Goal: Task Accomplishment & Management: Use online tool/utility

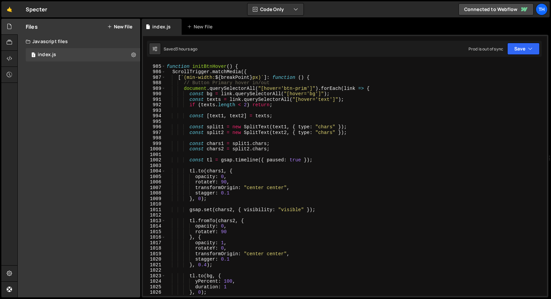
scroll to position [3568, 0]
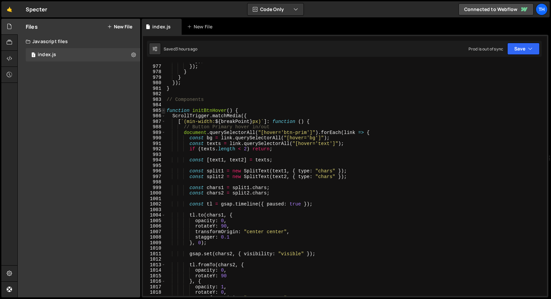
click at [165, 112] on span at bounding box center [164, 111] width 4 height 6
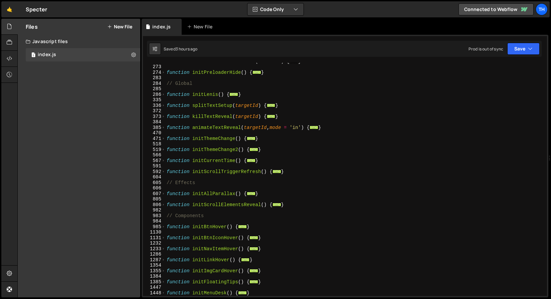
scroll to position [180, 0]
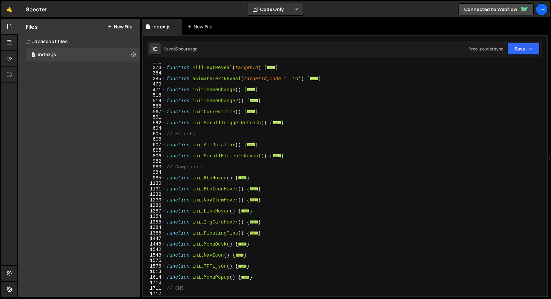
click at [166, 145] on div "function killTextReveal ( targetId ) { ... } function animateTextReveal ( targe…" at bounding box center [354, 181] width 379 height 244
click at [165, 145] on span at bounding box center [164, 145] width 4 height 6
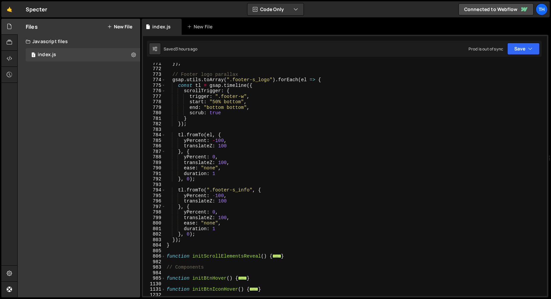
scroll to position [1160, 0]
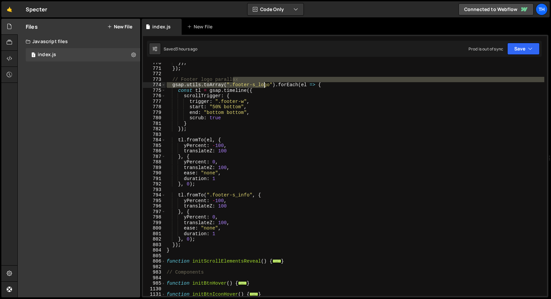
drag, startPoint x: 233, startPoint y: 82, endPoint x: 265, endPoint y: 86, distance: 33.1
click at [265, 86] on div "}) ; }) ; // Footer logo parallax gsap . utils . toArray ( ".footer-s_logo" ) .…" at bounding box center [354, 182] width 379 height 244
click at [264, 87] on div "}) ; }) ; // Footer logo parallax gsap . utils . toArray ( ".footer-s_logo" ) .…" at bounding box center [354, 179] width 379 height 233
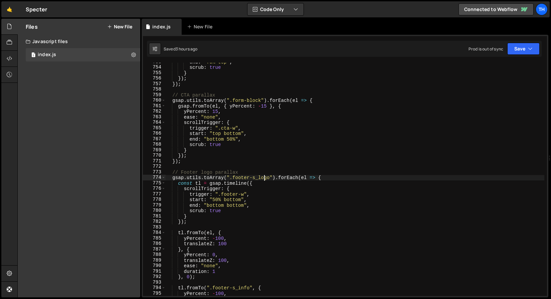
scroll to position [1068, 0]
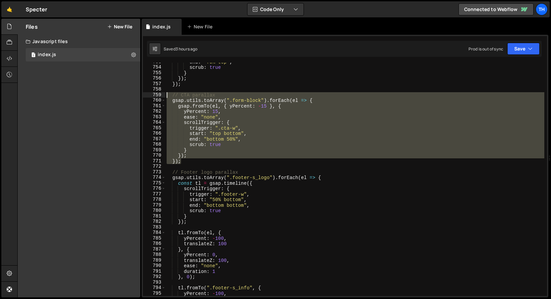
drag, startPoint x: 209, startPoint y: 159, endPoint x: 140, endPoint y: 96, distance: 93.4
click at [140, 96] on div "Files New File Javascript files 1 index.js 0 CSS files Copy share link Edit Fil…" at bounding box center [284, 158] width 534 height 279
type textarea "// CTA parallax gsap.utils.toArray(".form-block").forEach(el => {"
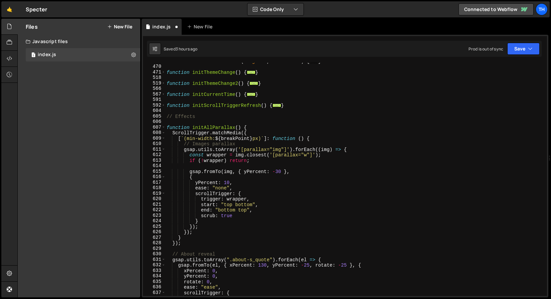
scroll to position [197, 0]
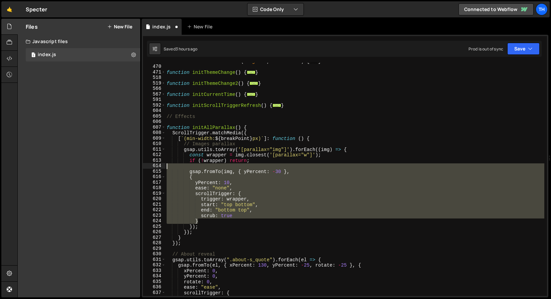
drag, startPoint x: 211, startPoint y: 219, endPoint x: 165, endPoint y: 164, distance: 71.6
click at [165, 164] on div "}); 385 470 471 518 519 566 567 591 592 604 605 606 607 608 609 610 611 612 613…" at bounding box center [345, 179] width 404 height 233
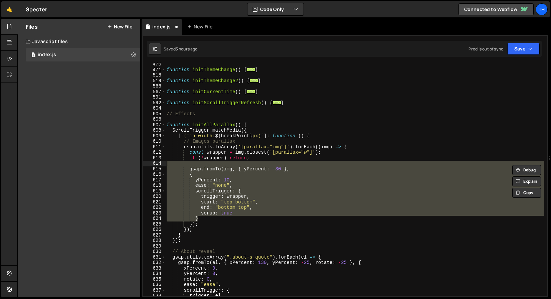
scroll to position [213, 0]
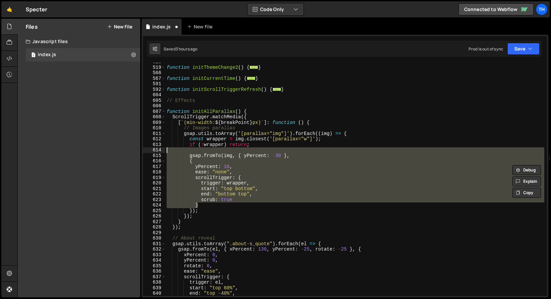
click at [182, 228] on div "function initThemeChange2 ( ) { ... } function initCurrentTime ( ) { ... } func…" at bounding box center [354, 181] width 379 height 244
type textarea "});"
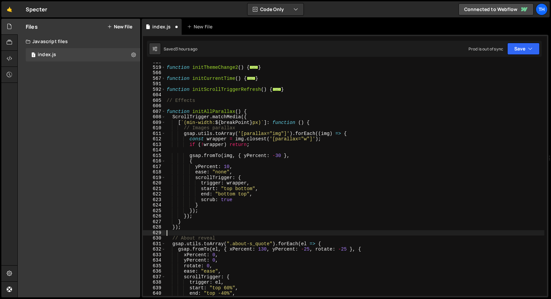
click at [182, 232] on div "function initThemeChange2 ( ) { ... } function initCurrentTime ( ) { ... } func…" at bounding box center [354, 181] width 379 height 244
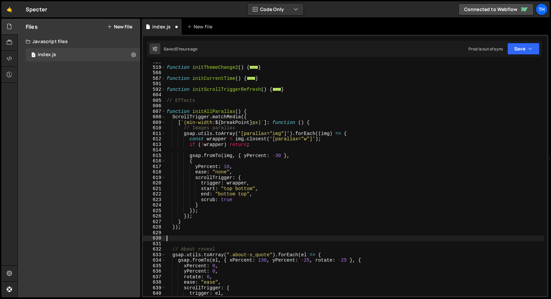
paste textarea "});"
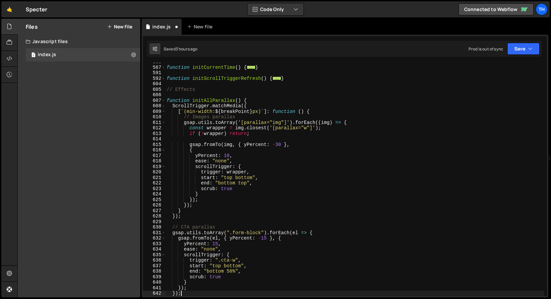
scroll to position [224, 0]
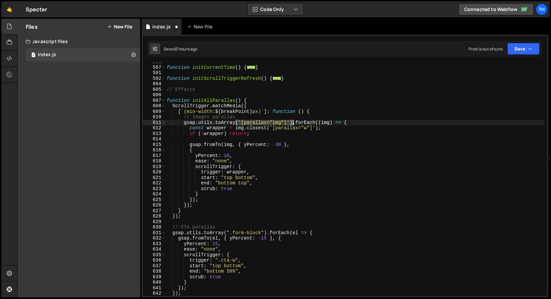
drag, startPoint x: 236, startPoint y: 121, endPoint x: 294, endPoint y: 120, distance: 57.5
click at [294, 120] on div "function initCurrentTime ( ) { ... } function initScrollTriggerRefresh ( ) { ..…" at bounding box center [354, 181] width 379 height 244
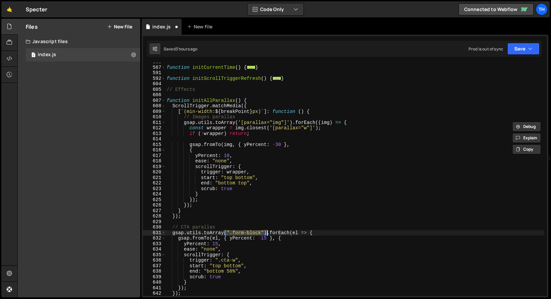
drag, startPoint x: 225, startPoint y: 230, endPoint x: 267, endPoint y: 232, distance: 41.8
click at [267, 232] on div "function initCurrentTime ( ) { ... } function initScrollTriggerRefresh ( ) { ..…" at bounding box center [354, 181] width 379 height 244
paste textarea "'[parallax="img"]'"
click at [241, 235] on div "function initCurrentTime ( ) { ... } function initScrollTriggerRefresh ( ) { ..…" at bounding box center [354, 181] width 379 height 244
click at [241, 234] on div "function initCurrentTime ( ) { ... } function initScrollTriggerRefresh ( ) { ..…" at bounding box center [354, 181] width 379 height 244
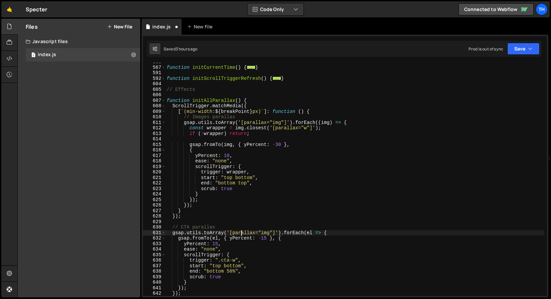
click at [241, 234] on div "function initCurrentTime ( ) { ... } function initScrollTriggerRefresh ( ) { ..…" at bounding box center [354, 181] width 379 height 244
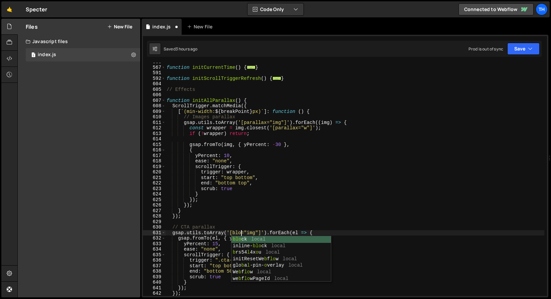
scroll to position [0, 5]
click at [256, 234] on div "function initCurrentTime ( ) { ... } function initScrollTriggerRefresh ( ) { ..…" at bounding box center [354, 181] width 379 height 244
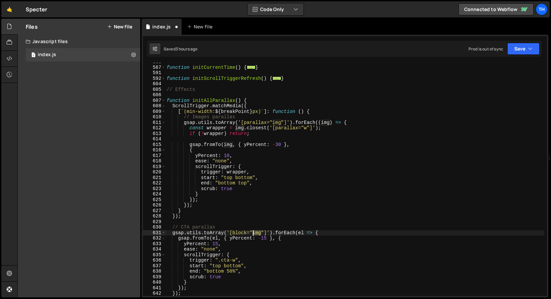
click at [256, 234] on div "function initCurrentTime ( ) { ... } function initScrollTriggerRefresh ( ) { ..…" at bounding box center [354, 181] width 379 height 244
click at [245, 232] on div "function initCurrentTime ( ) { ... } function initScrollTriggerRefresh ( ) { ..…" at bounding box center [354, 181] width 379 height 244
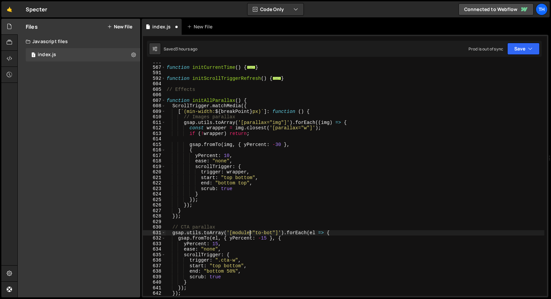
click at [243, 231] on div "function initCurrentTime ( ) { ... } function initScrollTriggerRefresh ( ) { ..…" at bounding box center [354, 181] width 379 height 244
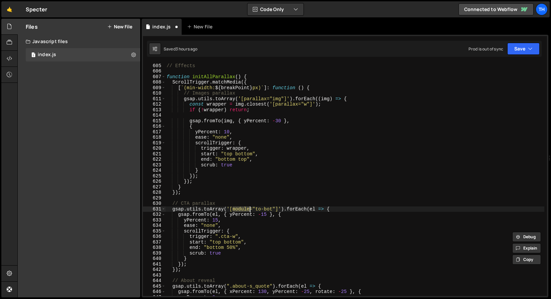
click at [258, 183] on div "// Effects function initAllParallax ( ) { ScrollTrigger . matchMedia ({ [ ` (mi…" at bounding box center [354, 179] width 379 height 244
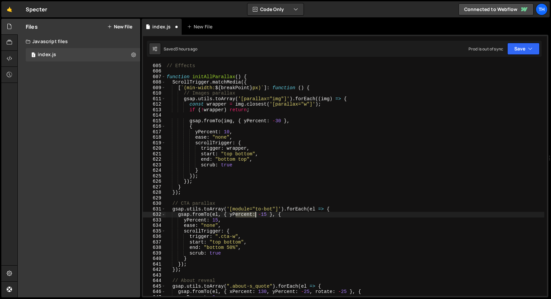
drag, startPoint x: 236, startPoint y: 215, endPoint x: 255, endPoint y: 214, distance: 19.1
click at [255, 214] on div "// Effects function initAllParallax ( ) { ScrollTrigger . matchMedia ({ [ ` (mi…" at bounding box center [354, 179] width 379 height 244
click at [215, 219] on div "// Effects function initAllParallax ( ) { ScrollTrigger . matchMedia ({ [ ` (mi…" at bounding box center [354, 179] width 379 height 244
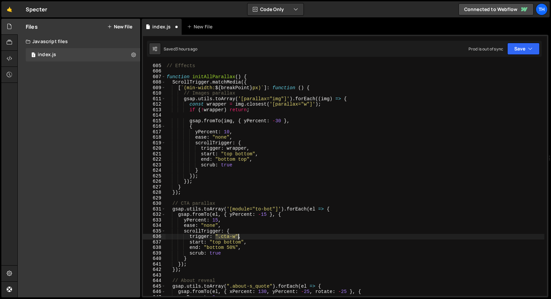
drag, startPoint x: 216, startPoint y: 236, endPoint x: 238, endPoint y: 236, distance: 21.7
click at [238, 236] on div "// Effects function initAllParallax ( ) { ScrollTrigger . matchMedia ({ [ ` (mi…" at bounding box center [354, 179] width 379 height 244
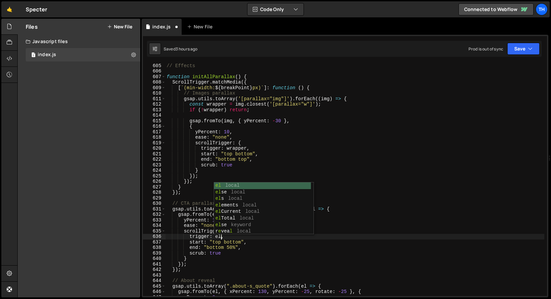
scroll to position [0, 4]
click at [236, 255] on div "// Effects function initAllParallax ( ) { ScrollTrigger . matchMedia ({ [ ` (mi…" at bounding box center [354, 179] width 379 height 244
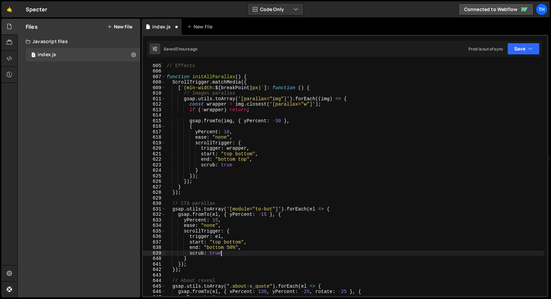
scroll to position [0, 3]
drag, startPoint x: 229, startPoint y: 246, endPoint x: 235, endPoint y: 250, distance: 7.8
click at [235, 250] on div "// Effects function initAllParallax ( ) { ScrollTrigger . matchMedia ({ [ ` (mi…" at bounding box center [354, 179] width 379 height 244
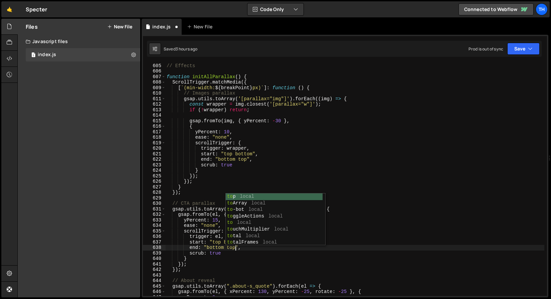
scroll to position [0, 5]
click at [226, 265] on div "// Effects function initAllParallax ( ) { ScrollTrigger . matchMedia ({ [ ` (mi…" at bounding box center [354, 179] width 379 height 244
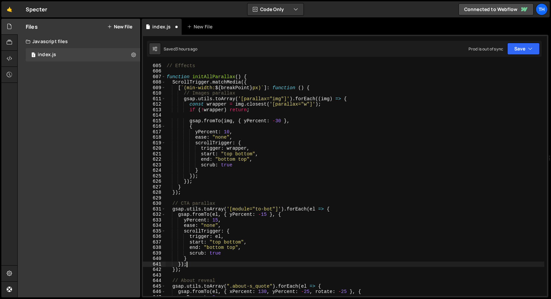
scroll to position [0, 1]
click at [182, 202] on div "// Effects function initAllParallax ( ) { ScrollTrigger . matchMedia ({ [ ` (mi…" at bounding box center [354, 179] width 379 height 244
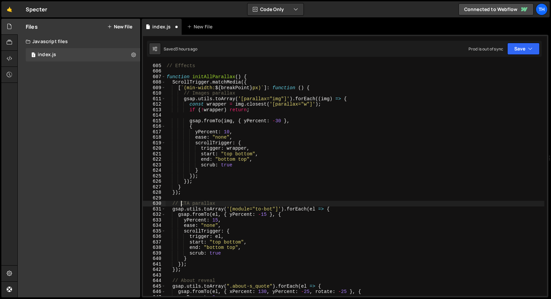
click at [182, 202] on div "// Effects function initAllParallax ( ) { ScrollTrigger . matchMedia ({ [ ` (mi…" at bounding box center [354, 179] width 379 height 244
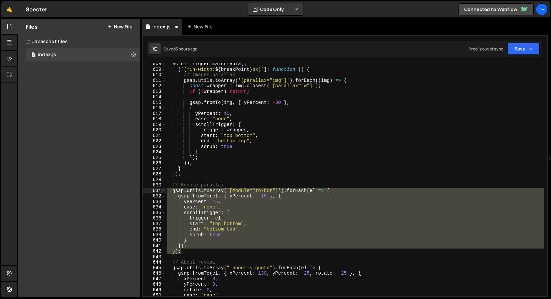
drag, startPoint x: 192, startPoint y: 251, endPoint x: 144, endPoint y: 193, distance: 75.7
click at [144, 193] on div "// Module parallax 608 609 610 611 612 613 614 615 616 617 618 619 620 621 622 …" at bounding box center [345, 179] width 404 height 233
type textarea "gsap.utils.toArray('[module="to-bot"]').forEach(el => { gsap.fromTo(el, { yPerc…"
click at [188, 255] on div "ScrollTrigger . matchMedia ({ [ ` (min-width: ${ breakPoint } px) ` ] : functio…" at bounding box center [354, 183] width 379 height 244
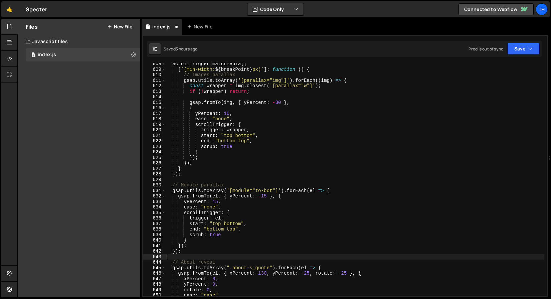
scroll to position [0, 0]
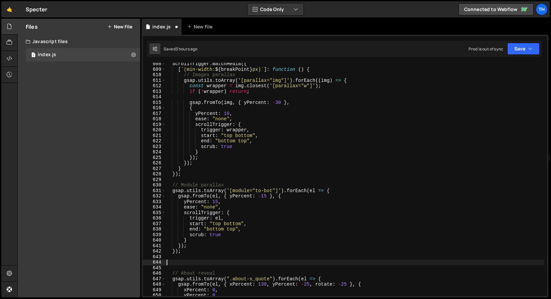
paste textarea "});"
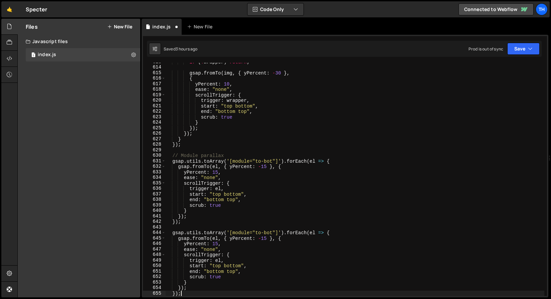
scroll to position [296, 0]
click at [266, 233] on div "if ( ! wrapper ) return ; gsap . fromTo ( img , { yPercent : - 30 } , { yPercen…" at bounding box center [354, 181] width 379 height 244
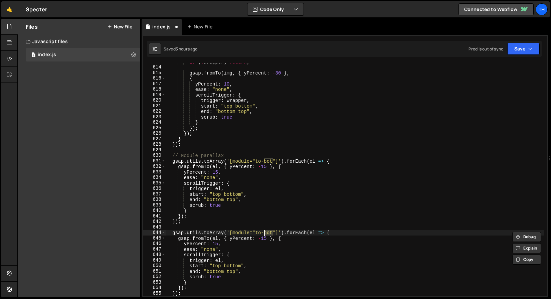
scroll to position [0, 7]
click at [259, 240] on div "if ( ! wrapper ) return ; gsap . fromTo ( img , { yPercent : - 30 } , { yPercen…" at bounding box center [354, 181] width 379 height 244
click at [262, 239] on div "if ( ! wrapper ) return ; gsap . fromTo ( img , { yPercent : - 30 } , { yPercen…" at bounding box center [354, 181] width 379 height 244
click at [213, 246] on div "if ( ! wrapper ) return ; gsap . fromTo ( img , { yPercent : - 30 } , { yPercen…" at bounding box center [354, 181] width 379 height 244
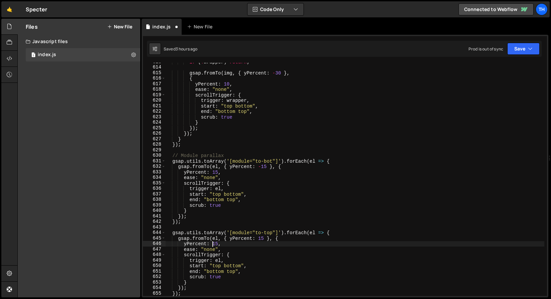
scroll to position [0, 3]
paste textarea "-"
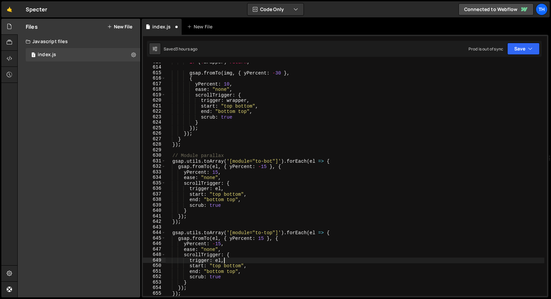
click at [276, 258] on div "if ( ! wrapper ) return ; gsap . fromTo ( img , { yPercent : - 30 } , { yPercen…" at bounding box center [354, 181] width 379 height 244
click at [533, 47] on button "Save" at bounding box center [524, 49] width 32 height 12
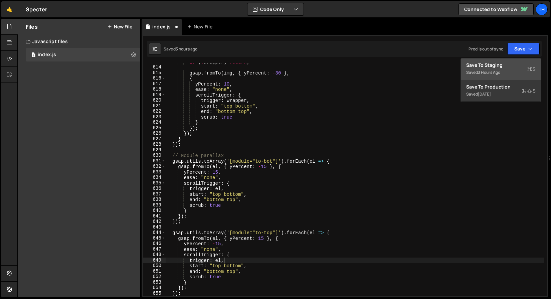
click at [525, 61] on button "Save to Staging S Saved 3 hours ago" at bounding box center [501, 69] width 80 height 22
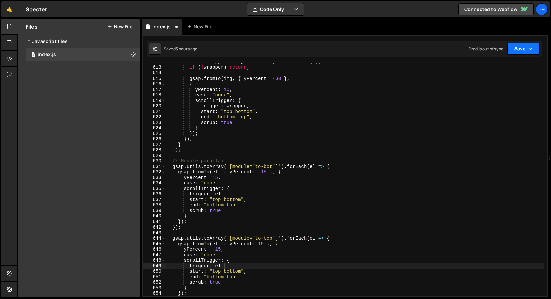
click at [527, 50] on button "Save" at bounding box center [524, 49] width 32 height 12
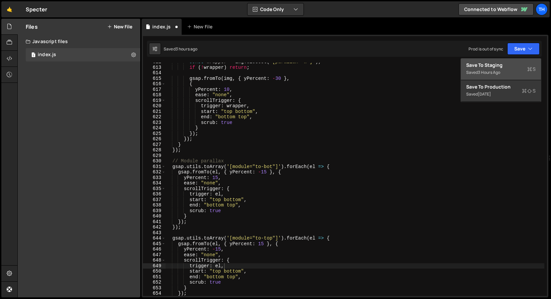
click at [520, 66] on div "Save to Staging S" at bounding box center [500, 65] width 69 height 7
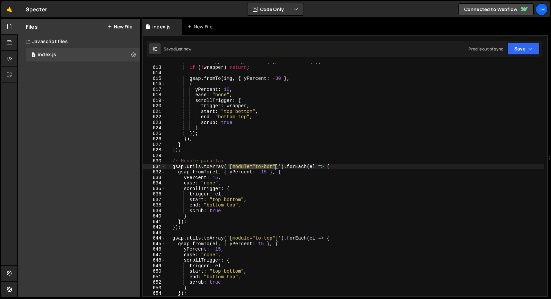
drag, startPoint x: 233, startPoint y: 164, endPoint x: 275, endPoint y: 165, distance: 42.4
click at [275, 165] on div "const wrapper = img . closest ( '[parallax="w"]' ) ; if ( ! wrapper ) return ; …" at bounding box center [354, 181] width 379 height 244
click at [257, 173] on div "const wrapper = img . closest ( '[parallax="w"]' ) ; if ( ! wrapper ) return ; …" at bounding box center [354, 181] width 379 height 244
drag, startPoint x: 262, startPoint y: 172, endPoint x: 267, endPoint y: 173, distance: 4.4
click at [267, 173] on div "const wrapper = img . closest ( '[parallax="w"]' ) ; if ( ! wrapper ) return ; …" at bounding box center [354, 181] width 379 height 244
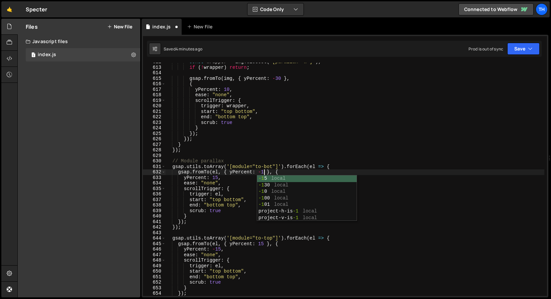
scroll to position [0, 7]
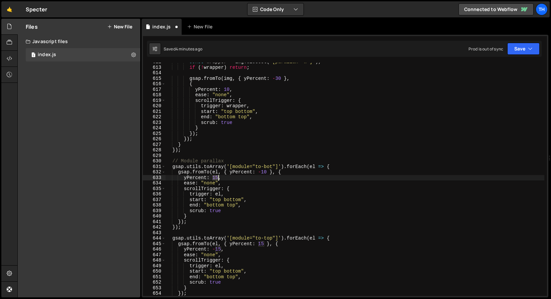
drag, startPoint x: 214, startPoint y: 179, endPoint x: 218, endPoint y: 179, distance: 3.7
click at [218, 179] on div "const wrapper = img . closest ( '[parallax="w"]' ) ; if ( ! wrapper ) return ; …" at bounding box center [354, 181] width 379 height 244
click at [218, 177] on div "const wrapper = img . closest ( '[parallax="w"]' ) ; if ( ! wrapper ) return ; …" at bounding box center [354, 181] width 379 height 244
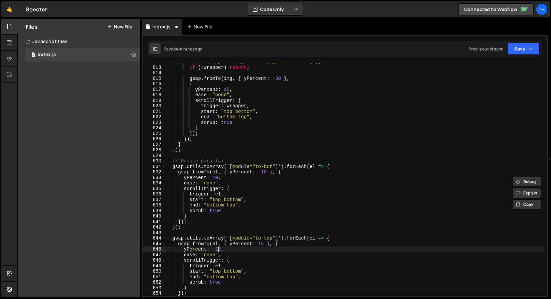
click at [218, 247] on div "const wrapper = img . closest ( '[parallax="w"]' ) ; if ( ! wrapper ) return ; …" at bounding box center [354, 181] width 379 height 244
paste textarea "0"
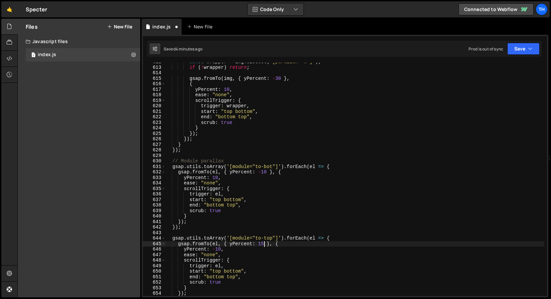
click at [265, 242] on div "const wrapper = img . closest ( '[parallax="w"]' ) ; if ( ! wrapper ) return ; …" at bounding box center [354, 181] width 379 height 244
paste textarea "0"
click at [525, 51] on button "Save" at bounding box center [524, 49] width 32 height 12
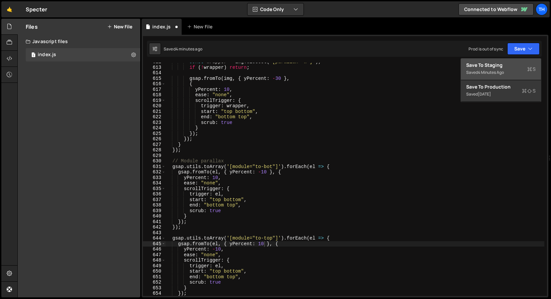
click at [514, 69] on div "Saved 4 minutes ago" at bounding box center [500, 72] width 69 height 8
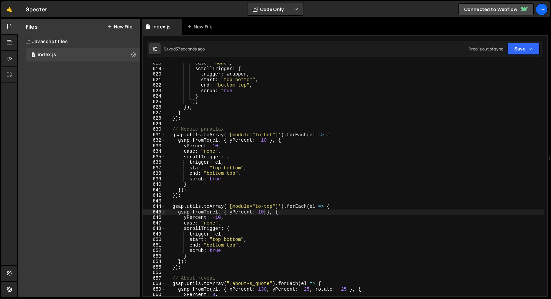
scroll to position [2249, 0]
click at [216, 240] on div "ease : "none" , scrollTrigger : { trigger : wrapper , start : "top bottom" , en…" at bounding box center [354, 182] width 379 height 244
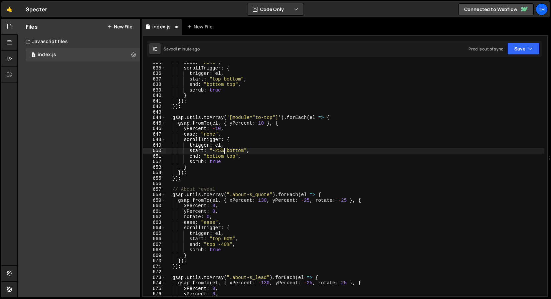
scroll to position [2307, 0]
click at [215, 156] on div "ease : "none" , scrollTrigger : { trigger : el , start : "top bottom" , end : "…" at bounding box center [354, 182] width 379 height 244
click at [520, 50] on button "Save" at bounding box center [524, 49] width 32 height 12
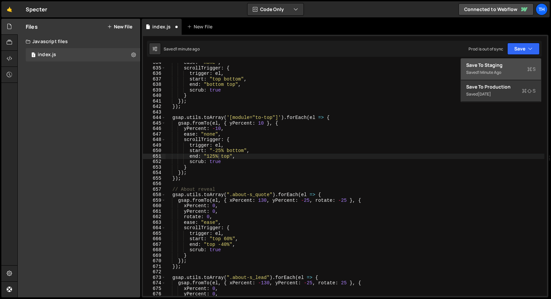
click at [511, 65] on div "Save to Staging S" at bounding box center [500, 65] width 69 height 7
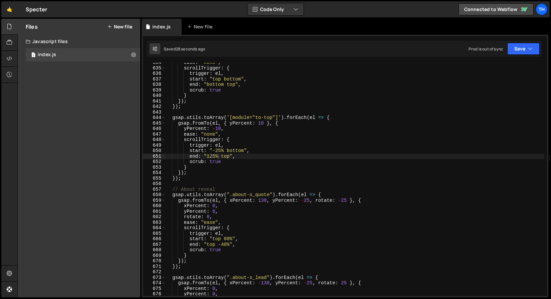
click at [261, 124] on div "ease : "none" , scrollTrigger : { trigger : el , start : "top bottom" , end : "…" at bounding box center [354, 182] width 379 height 244
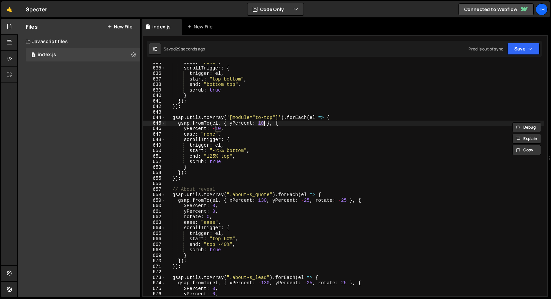
scroll to position [0, 6]
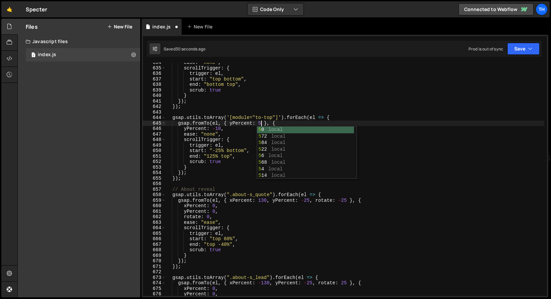
click at [217, 130] on div "ease : "none" , scrollTrigger : { trigger : el , start : "top bottom" , end : "…" at bounding box center [354, 182] width 379 height 244
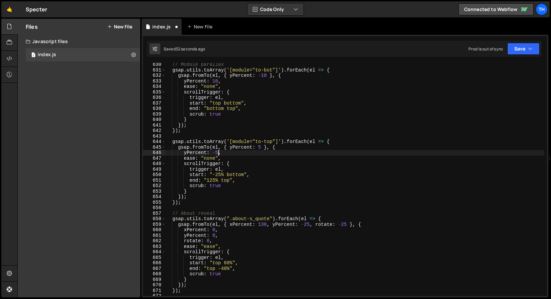
scroll to position [2291, 0]
click at [217, 79] on div "// Module parallax gsap . utils . toArray ( '[module="to-bot"]' ) . forEach ( e…" at bounding box center [354, 184] width 379 height 244
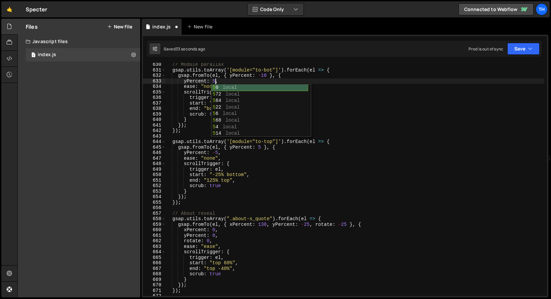
scroll to position [0, 3]
click at [267, 76] on div "// Module parallax gsap . utils . toArray ( '[module="to-bot"]' ) . forEach ( e…" at bounding box center [354, 184] width 379 height 244
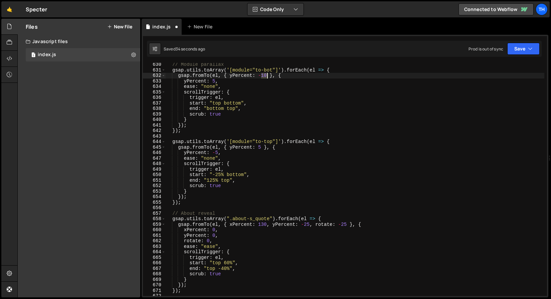
click at [267, 76] on div "// Module parallax gsap . utils . toArray ( '[module="to-bot"]' ) . forEach ( e…" at bounding box center [354, 184] width 379 height 244
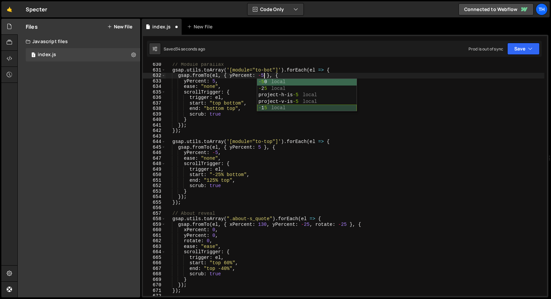
scroll to position [0, 7]
drag, startPoint x: 205, startPoint y: 149, endPoint x: 210, endPoint y: 149, distance: 4.7
click at [205, 149] on div "// Module parallax gsap . utils . toArray ( '[module="to-bot"]' ) . forEach ( e…" at bounding box center [354, 184] width 379 height 244
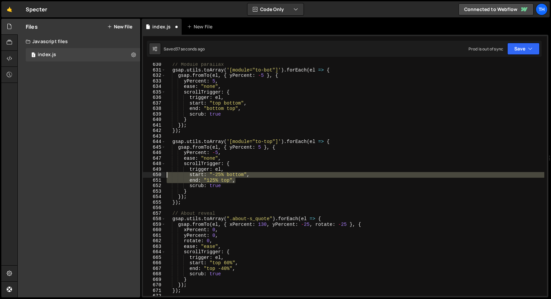
drag, startPoint x: 240, startPoint y: 182, endPoint x: 137, endPoint y: 176, distance: 102.7
click at [137, 176] on div "Files New File Javascript files 1 index.js 0 CSS files Copy share link Edit Fil…" at bounding box center [284, 158] width 534 height 279
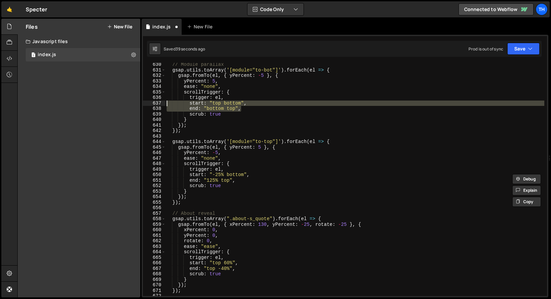
drag, startPoint x: 257, startPoint y: 108, endPoint x: 111, endPoint y: 105, distance: 146.0
click at [111, 105] on div "Files New File Javascript files 1 index.js 0 CSS files Copy share link Edit Fil…" at bounding box center [284, 158] width 534 height 279
paste textarea "end: "125%"
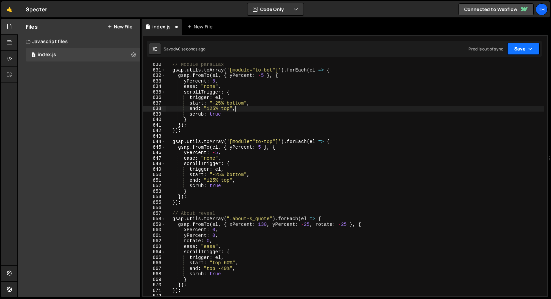
click at [535, 43] on button "Save" at bounding box center [524, 49] width 32 height 12
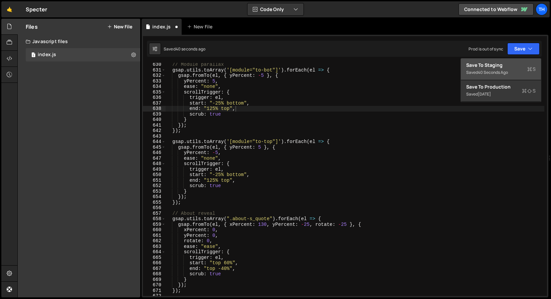
click at [504, 66] on div "Save to Staging S" at bounding box center [500, 65] width 69 height 7
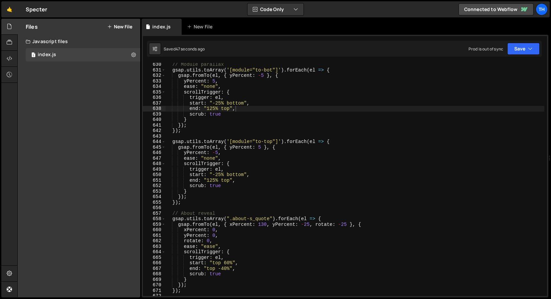
scroll to position [0, 3]
click at [215, 82] on div "// Module parallax gsap . utils . toArray ( '[module="to-bot"]' ) . forEach ( e…" at bounding box center [354, 184] width 379 height 244
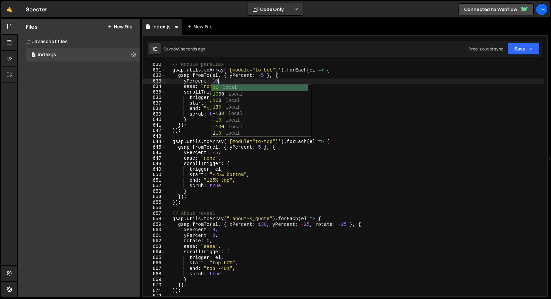
click at [219, 79] on div "// Module parallax gsap . utils . toArray ( '[module="to-bot"]' ) . forEach ( e…" at bounding box center [354, 184] width 379 height 244
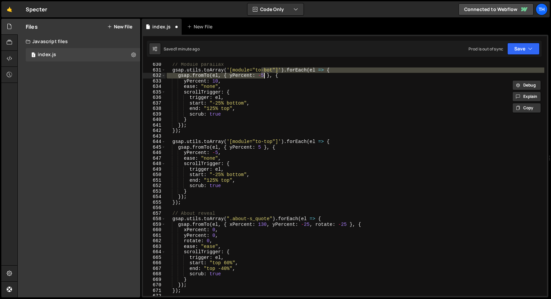
click at [264, 74] on div "// Module parallax gsap . utils . toArray ( '[module="to-bot"]' ) . forEach ( e…" at bounding box center [354, 184] width 379 height 244
click at [263, 75] on div "// Module parallax gsap . utils . toArray ( '[module="to-bot"]' ) . forEach ( e…" at bounding box center [354, 179] width 379 height 233
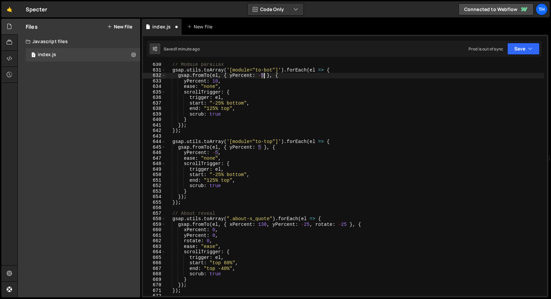
click at [264, 76] on div "// Module parallax gsap . utils . toArray ( '[module="to-bot"]' ) . forEach ( e…" at bounding box center [354, 184] width 379 height 244
paste textarea "10"
click at [259, 148] on div "// Module parallax gsap . utils . toArray ( '[module="to-bot"]' ) . forEach ( e…" at bounding box center [354, 184] width 379 height 244
click at [259, 147] on div "// Module parallax gsap . utils . toArray ( '[module="to-bot"]' ) . forEach ( e…" at bounding box center [354, 184] width 379 height 244
paste textarea "10"
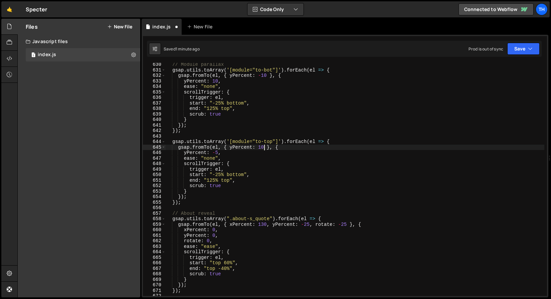
click at [217, 154] on div "// Module parallax gsap . utils . toArray ( '[module="to-bot"]' ) . forEach ( e…" at bounding box center [354, 184] width 379 height 244
paste textarea "10"
click at [536, 47] on button "Save" at bounding box center [524, 49] width 32 height 12
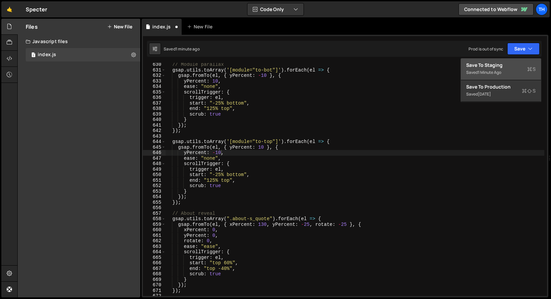
click at [519, 72] on div "Saved 1 minute ago" at bounding box center [500, 72] width 69 height 8
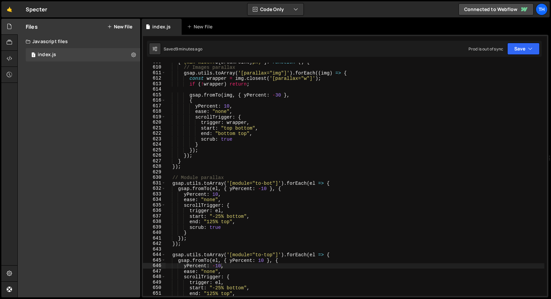
scroll to position [2176, 0]
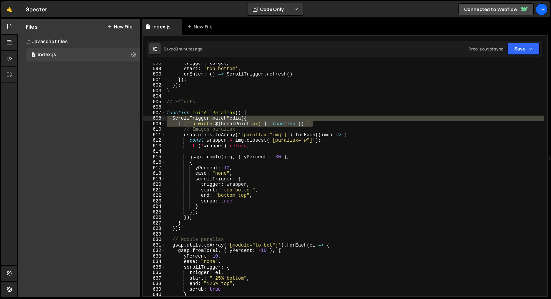
drag, startPoint x: 327, startPoint y: 124, endPoint x: 113, endPoint y: 117, distance: 215.0
click at [113, 117] on div "Files New File Javascript files 1 index.js 0 CSS files Copy share link Edit Fil…" at bounding box center [284, 158] width 534 height 279
click at [108, 175] on div "Files New File Javascript files 1 index.js 0 CSS files Copy share link Edit Fil…" at bounding box center [79, 158] width 123 height 279
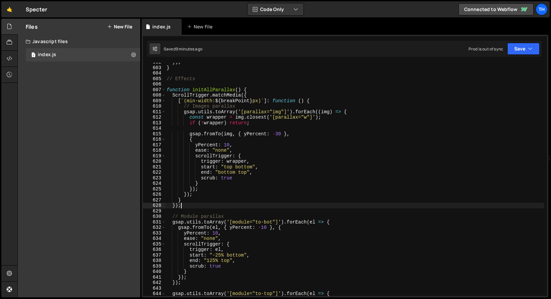
scroll to position [0, 1]
drag, startPoint x: 191, startPoint y: 205, endPoint x: 131, endPoint y: 202, distance: 60.9
click at [131, 202] on div "Files New File Javascript files 1 index.js 0 CSS files Copy share link Edit Fil…" at bounding box center [284, 158] width 534 height 279
type textarea "} });"
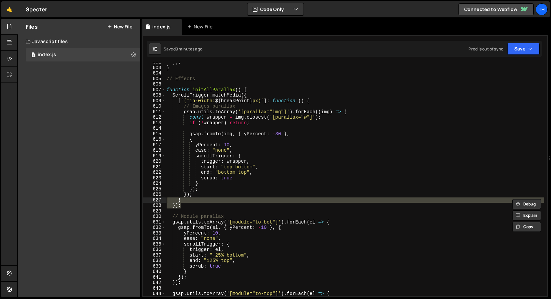
click at [88, 213] on div "Files New File Javascript files 1 index.js 0 CSS files Copy share link Edit Fil…" at bounding box center [79, 158] width 123 height 279
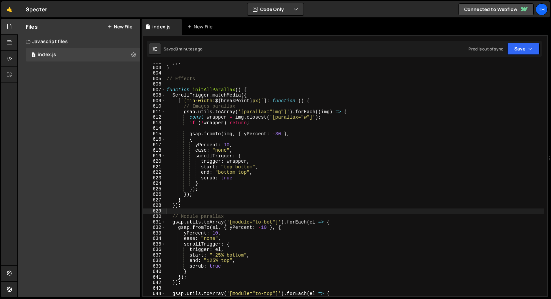
click at [195, 210] on div "}) ; } // Effects function initAllParallax ( ) { ScrollTrigger . matchMedia ({ …" at bounding box center [354, 181] width 379 height 244
click at [195, 212] on div "}) ; } // Effects function initAllParallax ( ) { ScrollTrigger . matchMedia ({ …" at bounding box center [354, 181] width 379 height 244
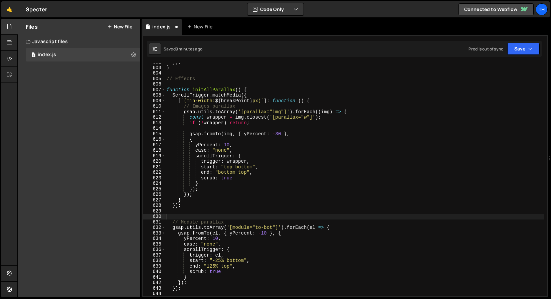
paste textarea "});"
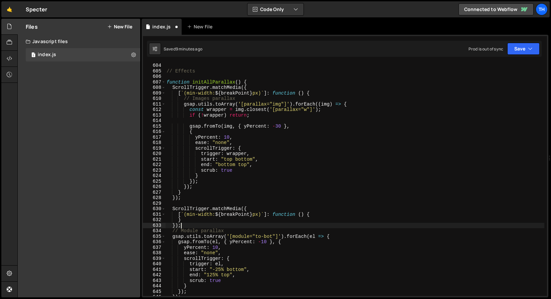
scroll to position [2201, 0]
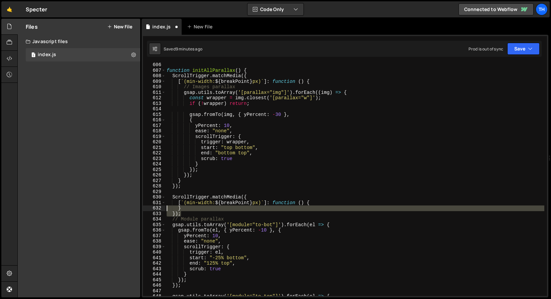
drag, startPoint x: 192, startPoint y: 213, endPoint x: 133, endPoint y: 208, distance: 59.7
click at [133, 208] on div "Files New File Javascript files 1 index.js 0 CSS files Copy share link Edit Fil…" at bounding box center [284, 158] width 534 height 279
type textarea "} });"
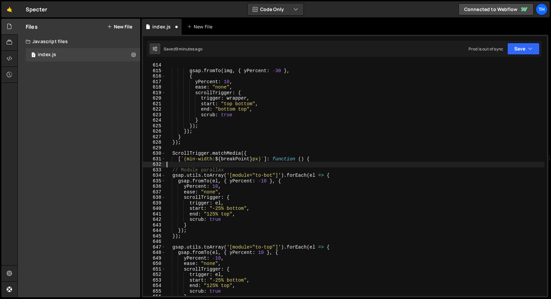
scroll to position [2261, 0]
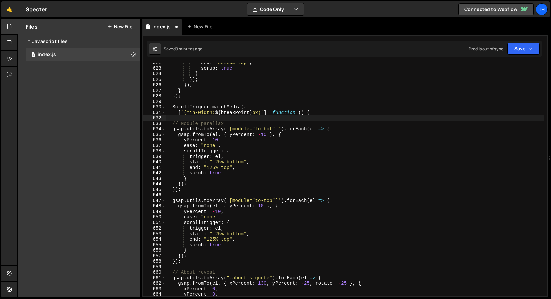
click at [184, 264] on div "end : "bottom top" , scrub : true } }) ; }) ; } }) ; ScrollTrigger . matchMedia…" at bounding box center [354, 182] width 379 height 244
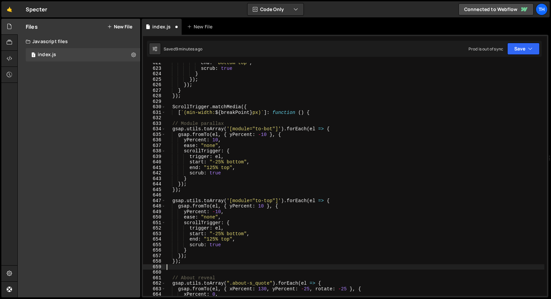
paste textarea "});"
type textarea "});"
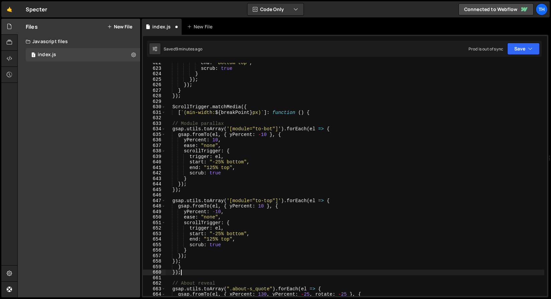
click at [185, 120] on div "end : "bottom top" , scrub : true } }) ; }) ; } }) ; ScrollTrigger . matchMedia…" at bounding box center [354, 182] width 379 height 244
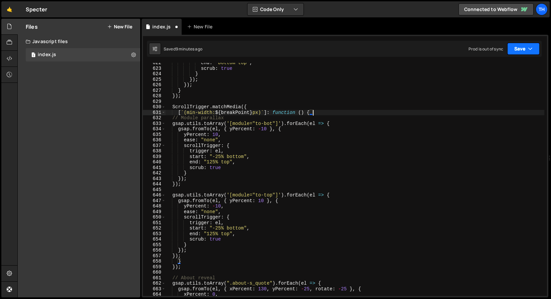
type textarea "[`(min-width: ${breakPoint}px)`]: function () {"
click at [526, 49] on button "Save" at bounding box center [524, 49] width 32 height 12
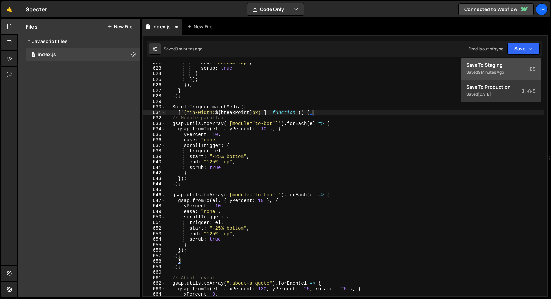
click at [510, 63] on div "Save to Staging S" at bounding box center [500, 65] width 69 height 7
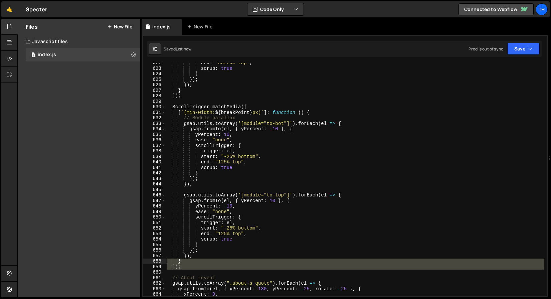
drag, startPoint x: 198, startPoint y: 271, endPoint x: 163, endPoint y: 259, distance: 37.3
click at [163, 259] on div "622 623 624 625 626 627 628 629 630 631 632 633 634 635 636 637 638 639 640 641…" at bounding box center [345, 179] width 404 height 233
click at [181, 267] on div "end : "bottom top" , scrub : true } }) ; }) ; } }) ; ScrollTrigger . matchMedia…" at bounding box center [354, 179] width 379 height 233
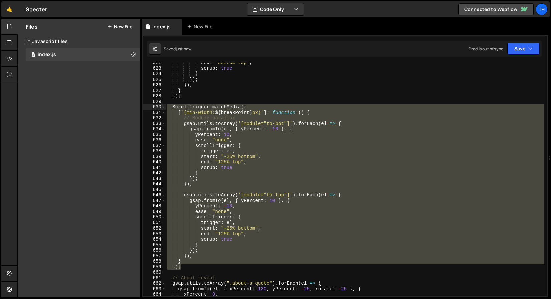
drag, startPoint x: 190, startPoint y: 267, endPoint x: 139, endPoint y: 107, distance: 168.7
click at [139, 107] on div "Files New File Javascript files 1 index.js 0 CSS files Copy share link Edit Fil…" at bounding box center [284, 158] width 534 height 279
click at [539, 47] on button "Save" at bounding box center [524, 49] width 32 height 12
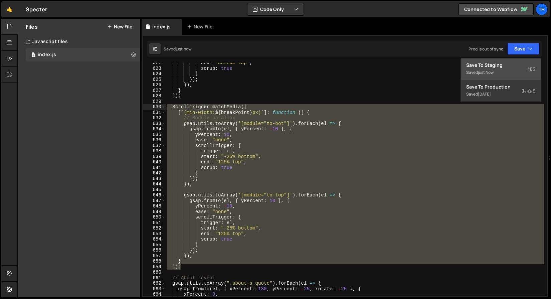
click at [518, 66] on div "Save to Staging S" at bounding box center [500, 65] width 69 height 7
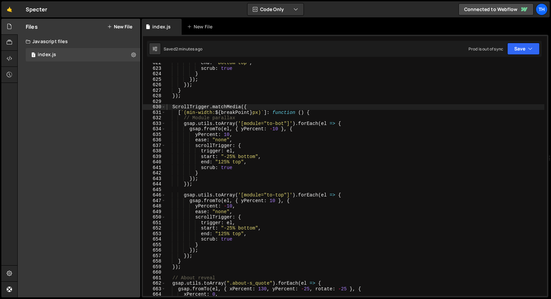
click at [199, 120] on div "end : "bottom top" , scrub : true } }) ; }) ; } }) ; ScrollTrigger . matchMedia…" at bounding box center [354, 182] width 379 height 244
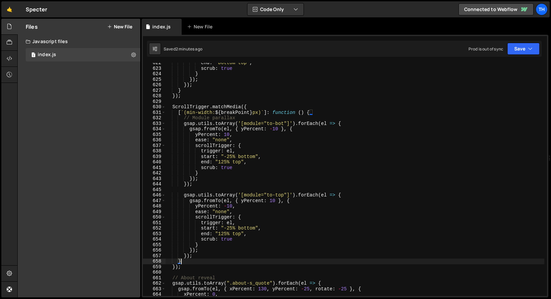
drag, startPoint x: 186, startPoint y: 264, endPoint x: 147, endPoint y: 217, distance: 60.5
click at [147, 217] on div "// Module parallax 622 623 624 625 626 627 628 629 630 631 632 633 634 635 636 …" at bounding box center [345, 179] width 404 height 233
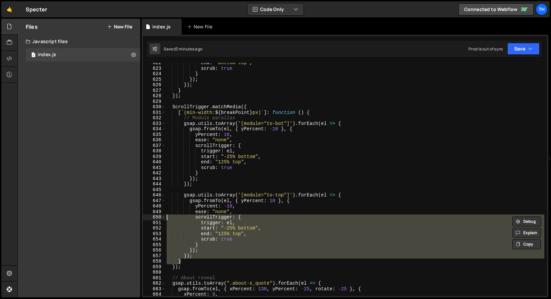
click at [170, 251] on div "end : "bottom top" , scrub : true } }) ; }) ; } }) ; ScrollTrigger . matchMedia…" at bounding box center [354, 179] width 379 height 233
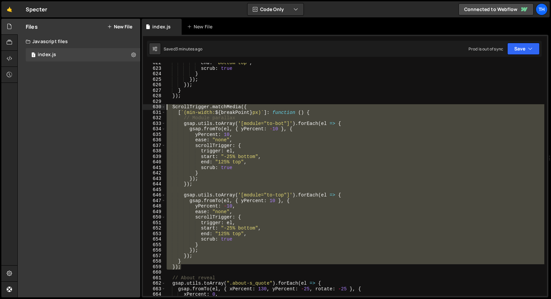
drag, startPoint x: 191, startPoint y: 269, endPoint x: 144, endPoint y: 106, distance: 169.9
click at [144, 106] on div "}); 622 623 624 625 626 627 628 629 630 631 632 633 634 635 636 637 638 639 640…" at bounding box center [345, 179] width 404 height 233
click at [185, 248] on div "end : "bottom top" , scrub : true } }) ; }) ; } }) ; ScrollTrigger . matchMedia…" at bounding box center [354, 179] width 379 height 233
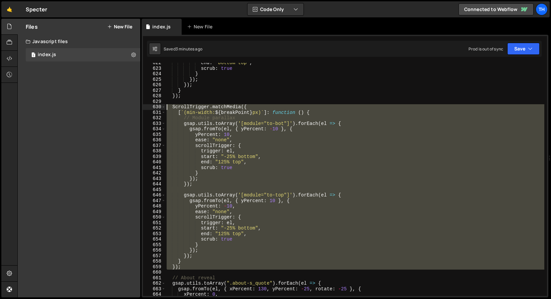
drag, startPoint x: 174, startPoint y: 271, endPoint x: 55, endPoint y: 106, distance: 202.5
click at [55, 106] on div "Files New File Javascript files 1 index.js 0 CSS files Copy share link Edit Fil…" at bounding box center [284, 158] width 534 height 279
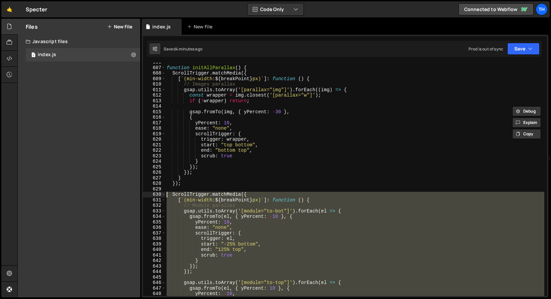
scroll to position [2174, 0]
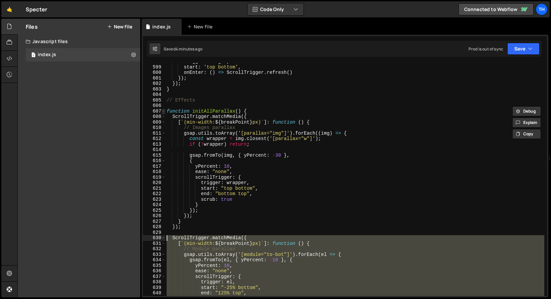
click at [162, 112] on span at bounding box center [164, 112] width 4 height 6
type textarea "function initAllParallax() { ScrollTrigger.matchMedia({"
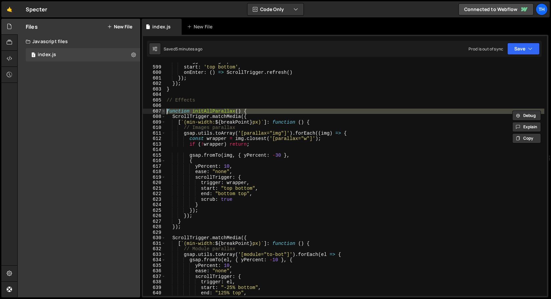
click at [162, 109] on span at bounding box center [164, 112] width 4 height 6
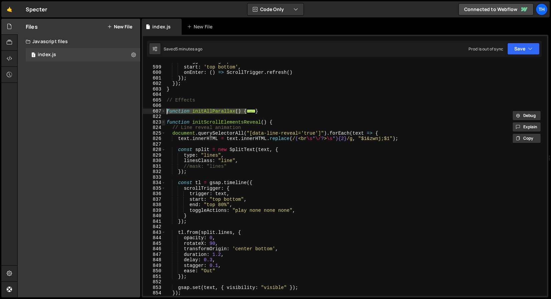
click at [163, 124] on span at bounding box center [164, 123] width 4 height 6
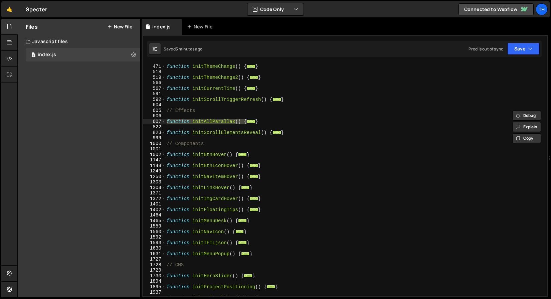
scroll to position [154, 0]
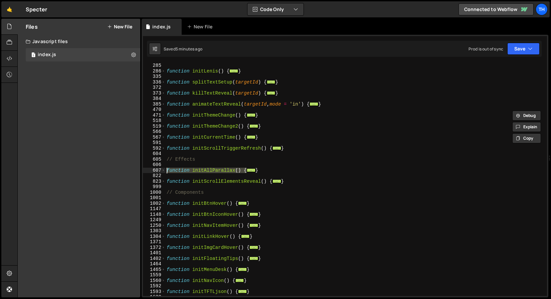
click at [183, 144] on div "function initLenis ( ) { ... } function splitTextSetup ( targetId ) { ... } fun…" at bounding box center [354, 185] width 379 height 244
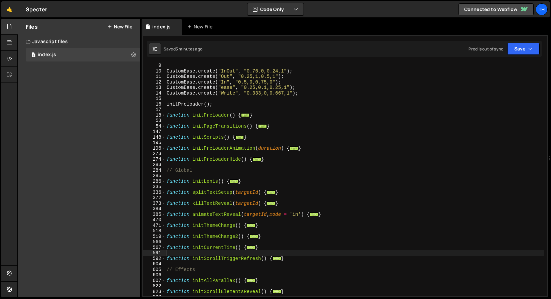
scroll to position [114, 0]
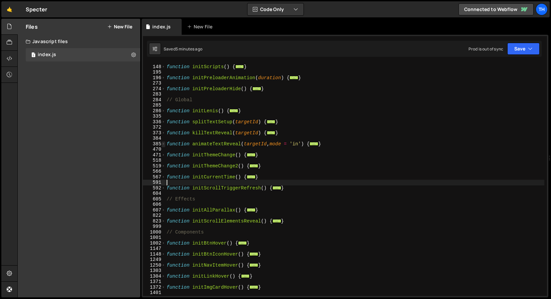
click at [164, 144] on span at bounding box center [164, 144] width 4 height 6
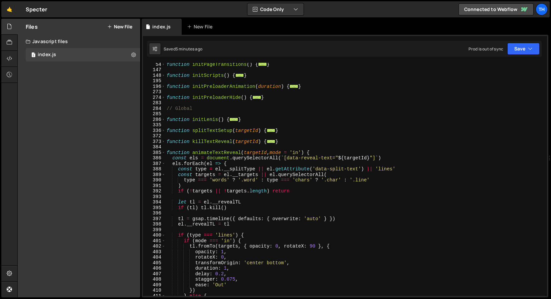
scroll to position [106, 0]
click at [164, 151] on span at bounding box center [164, 153] width 4 height 6
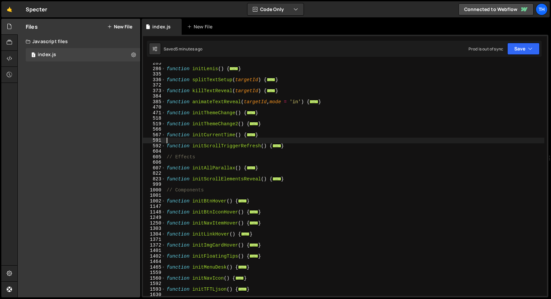
scroll to position [159, 0]
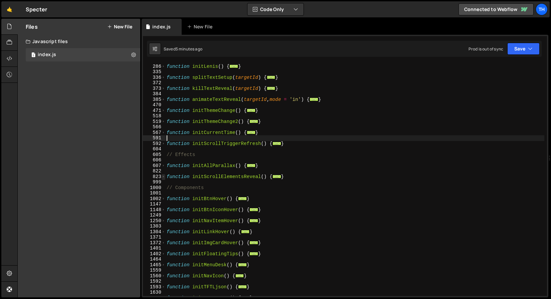
click at [163, 178] on span at bounding box center [164, 177] width 4 height 6
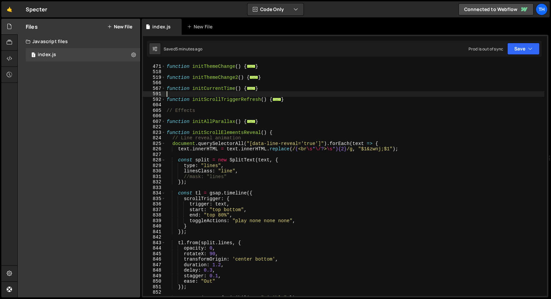
scroll to position [244, 0]
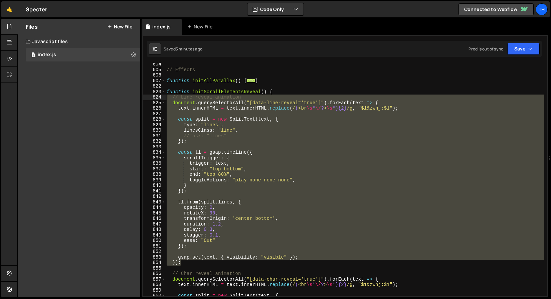
drag, startPoint x: 166, startPoint y: 210, endPoint x: 114, endPoint y: 95, distance: 127.0
click at [114, 95] on div "Files New File Javascript files 1 index.js 0 CSS files Copy share link Edit Fil…" at bounding box center [284, 158] width 534 height 279
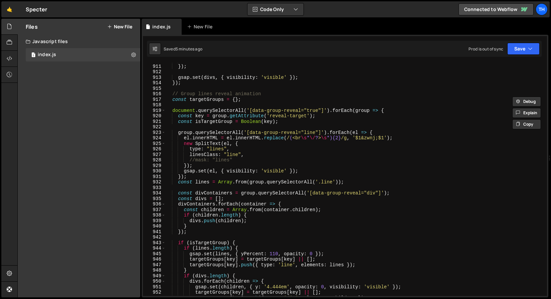
scroll to position [734, 0]
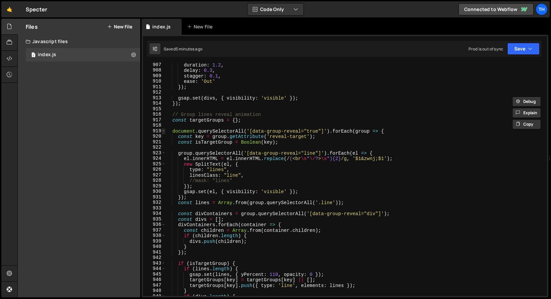
click at [162, 132] on span at bounding box center [164, 131] width 4 height 6
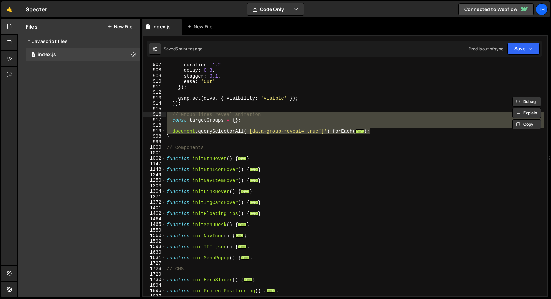
drag, startPoint x: 393, startPoint y: 130, endPoint x: 132, endPoint y: 114, distance: 261.1
click at [132, 114] on div "Files New File Javascript files 1 index.js 0 CSS files Copy share link Edit Fil…" at bounding box center [284, 158] width 534 height 279
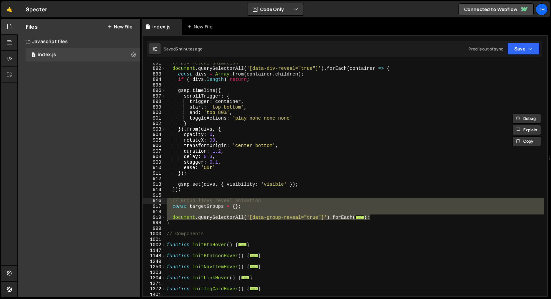
scroll to position [640, 0]
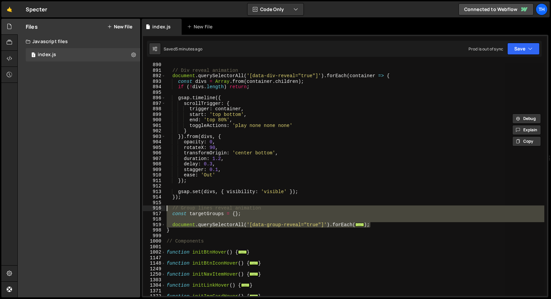
click at [215, 224] on div "// Div reveal animation document . querySelectorAll ( '[data-div-reveal="true"]…" at bounding box center [354, 179] width 379 height 233
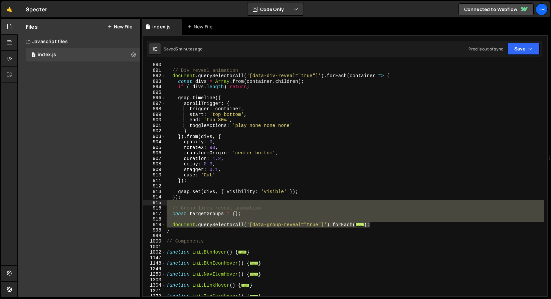
drag, startPoint x: 384, startPoint y: 225, endPoint x: 110, endPoint y: 202, distance: 274.9
click at [110, 202] on div "Files New File Javascript files 1 index.js 0 CSS files Copy share link Edit Fil…" at bounding box center [284, 158] width 534 height 279
type textarea "// Group lines reveal animation"
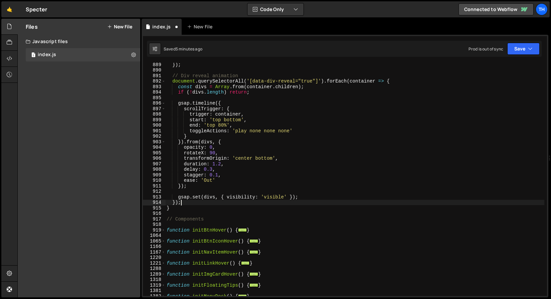
scroll to position [628, 0]
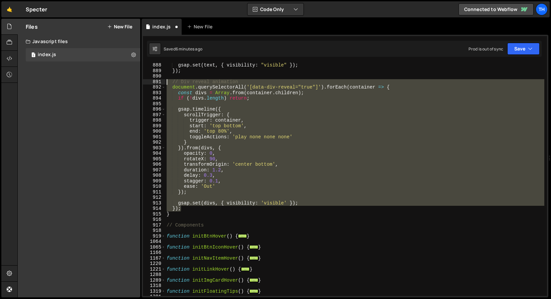
drag, startPoint x: 191, startPoint y: 210, endPoint x: 110, endPoint y: 83, distance: 150.9
click at [110, 83] on div "Files New File Javascript files 1 index.js 0 CSS files Copy share link Edit Fil…" at bounding box center [284, 158] width 534 height 279
type textarea "});"
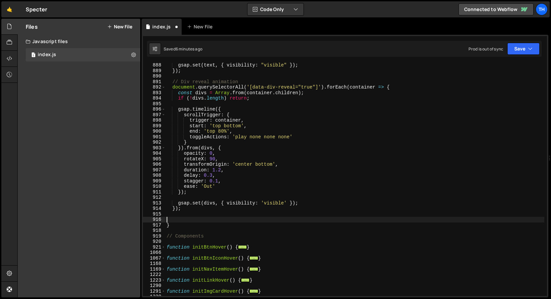
paste textarea "});"
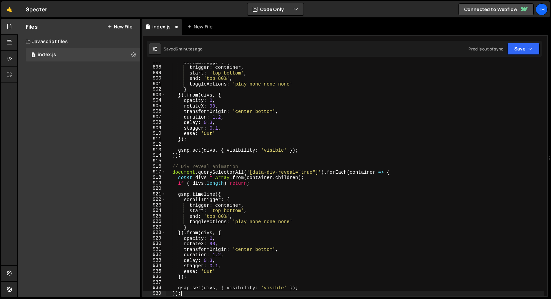
scroll to position [682, 0]
click at [185, 164] on div "scrollTrigger : { trigger : container , start : 'top bottom' , end : 'top 80%' …" at bounding box center [354, 181] width 379 height 244
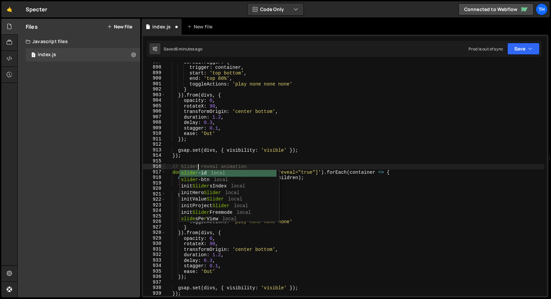
scroll to position [0, 2]
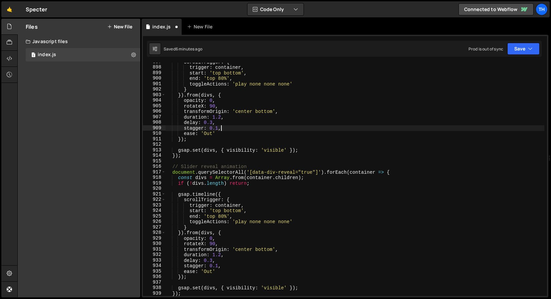
click at [233, 125] on div "scrollTrigger : { trigger : container , start : 'top bottom' , end : 'top 80%' …" at bounding box center [354, 181] width 379 height 244
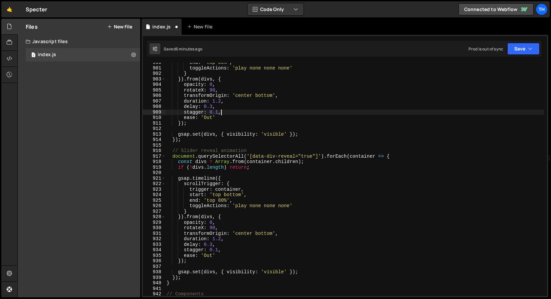
click at [273, 156] on div "end : 'top 80%' , toggleActions : 'play none none none' } }) . from ( divs , { …" at bounding box center [354, 182] width 379 height 244
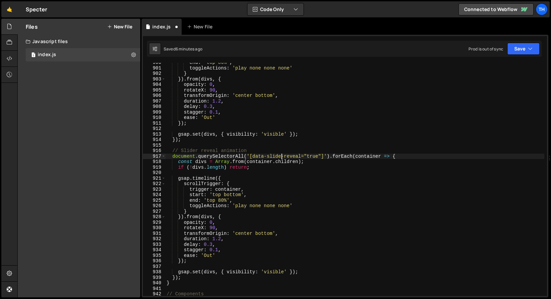
scroll to position [0, 8]
click at [285, 156] on div "end : 'top 80%' , toggleActions : 'play none none none' } }) . from ( divs , { …" at bounding box center [354, 182] width 379 height 244
click at [274, 156] on div "end : 'top 80%' , toggleActions : 'play none none none' } }) . from ( divs , { …" at bounding box center [354, 182] width 379 height 244
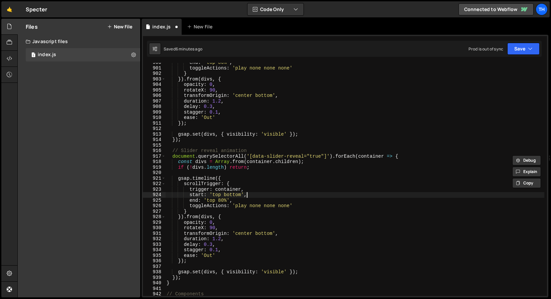
click at [257, 195] on div "end : 'top 80%' , toggleActions : 'play none none none' } }) . from ( divs , { …" at bounding box center [354, 182] width 379 height 244
click at [367, 157] on div "end : 'top 80%' , toggleActions : 'play none none none' } }) . from ( divs , { …" at bounding box center [354, 182] width 379 height 244
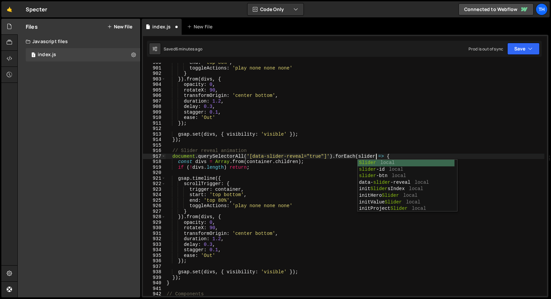
scroll to position [0, 14]
click at [372, 151] on div "end : 'top 80%' , toggleActions : 'play none none none' } }) . from ( divs , { …" at bounding box center [354, 182] width 379 height 244
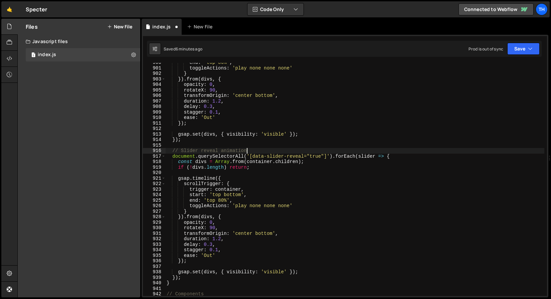
scroll to position [0, 5]
click at [369, 156] on div "end : 'top 80%' , toggleActions : 'play none none none' } }) . from ( divs , { …" at bounding box center [354, 182] width 379 height 244
click at [265, 162] on div "end : 'top 80%' , toggleActions : 'play none none none' } }) . from ( divs , { …" at bounding box center [354, 182] width 379 height 244
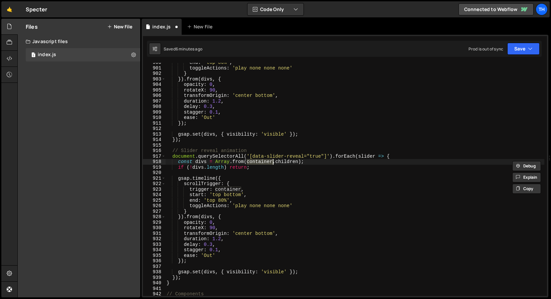
paste textarea "slid"
click at [236, 189] on div "end : 'top 80%' , toggleActions : 'play none none none' } }) . from ( divs , { …" at bounding box center [354, 182] width 379 height 244
click at [236, 190] on div "end : 'top 80%' , toggleActions : 'play none none none' } }) . from ( divs , { …" at bounding box center [354, 182] width 379 height 244
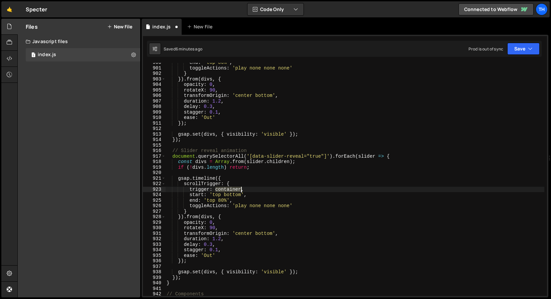
click at [236, 190] on div "end : 'top 80%' , toggleActions : 'play none none none' } }) . from ( divs , { …" at bounding box center [354, 182] width 379 height 244
paste textarea "slid"
click at [252, 162] on div "end : 'top 80%' , toggleActions : 'play none none none' } }) . from ( divs , { …" at bounding box center [354, 182] width 379 height 244
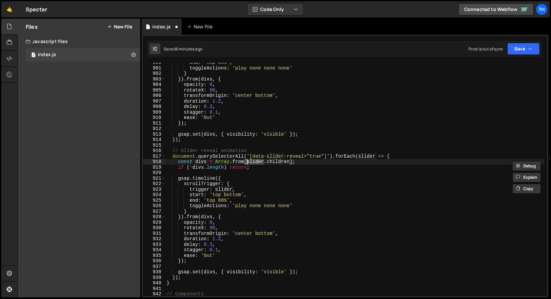
click at [204, 161] on div "end : 'top 80%' , toggleActions : 'play none none none' } }) . from ( divs , { …" at bounding box center [354, 182] width 379 height 244
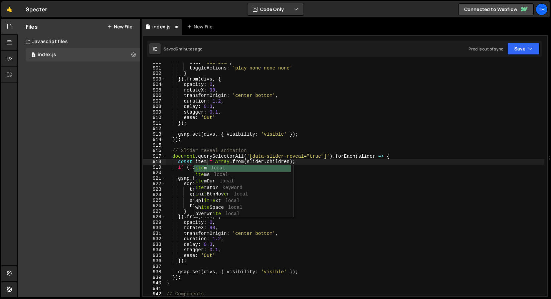
scroll to position [0, 3]
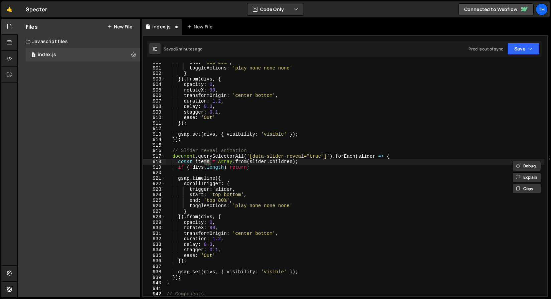
click at [206, 161] on div "end : 'top 80%' , toggleActions : 'play none none none' } }) . from ( divs , { …" at bounding box center [354, 179] width 379 height 233
click at [206, 161] on div "end : 'top 80%' , toggleActions : 'play none none none' } }) . from ( divs , { …" at bounding box center [354, 182] width 379 height 244
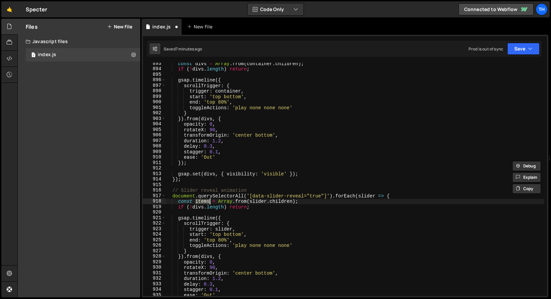
scroll to position [603, 0]
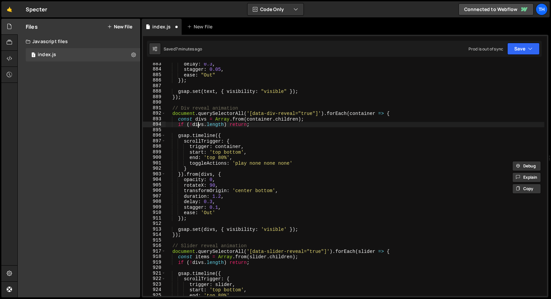
click at [198, 123] on div "delay : 0.3 , stagger : 0.05 , ease : "Out" }) ; gsap . set ( text , { visibili…" at bounding box center [354, 183] width 379 height 244
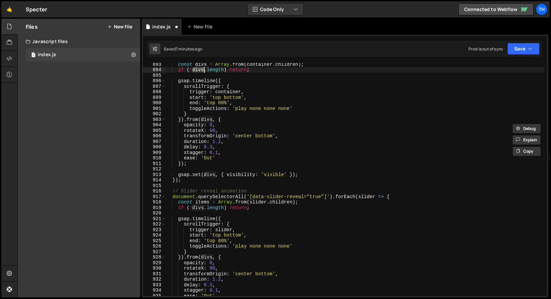
scroll to position [698, 0]
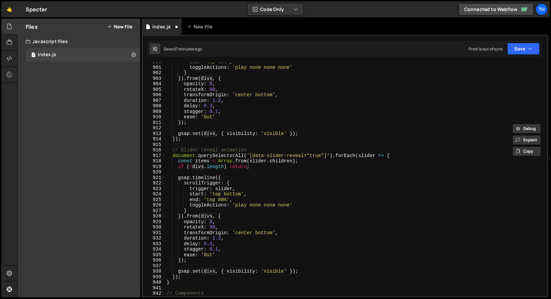
click at [200, 164] on div "end : 'top 80%' , toggleActions : 'play none none none' } }) . from ( divs , { …" at bounding box center [354, 181] width 379 height 244
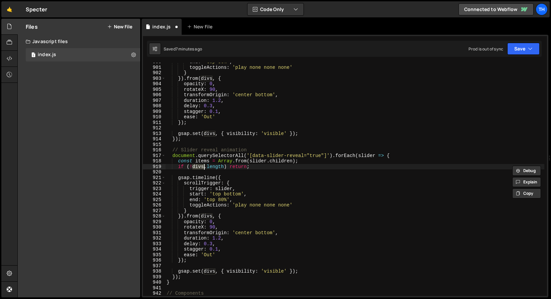
paste textarea "item"
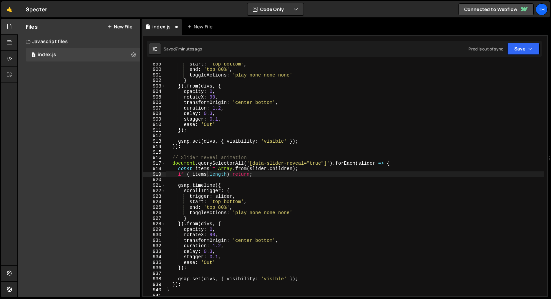
scroll to position [651, 0]
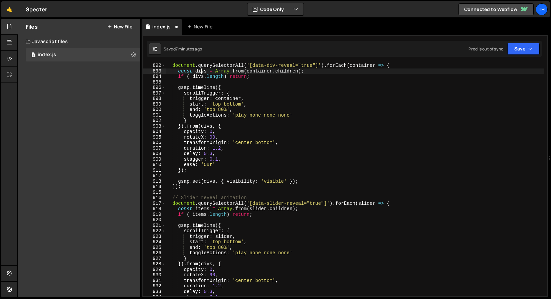
click at [200, 73] on div "document . querySelectorAll ( '[data-div-reveal="true"]' ) . forEach ( containe…" at bounding box center [354, 185] width 379 height 244
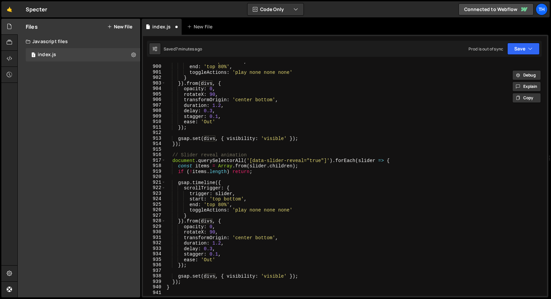
scroll to position [694, 0]
click at [208, 219] on div "start : 'top bottom' , end : 'top 80%' , toggleActions : 'play none none none' …" at bounding box center [354, 180] width 379 height 244
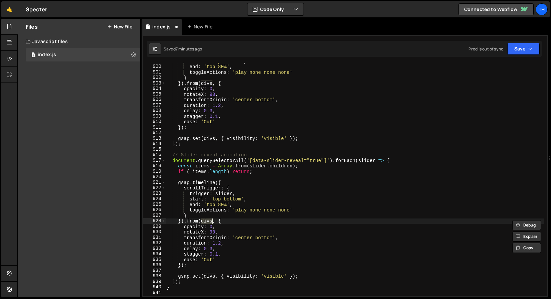
paste textarea "item"
click at [208, 276] on div "start : 'top bottom' , end : 'top 80%' , toggleActions : 'play none none none' …" at bounding box center [354, 180] width 379 height 244
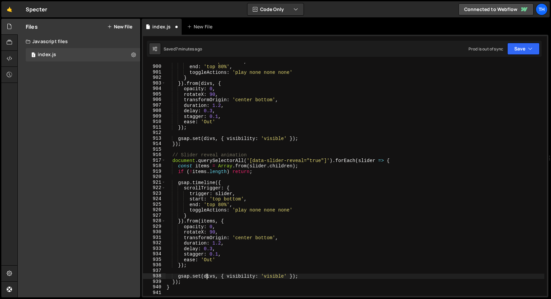
click at [208, 276] on div "start : 'top bottom' , end : 'top 80%' , toggleActions : 'play none none none' …" at bounding box center [354, 180] width 379 height 244
paste textarea "item"
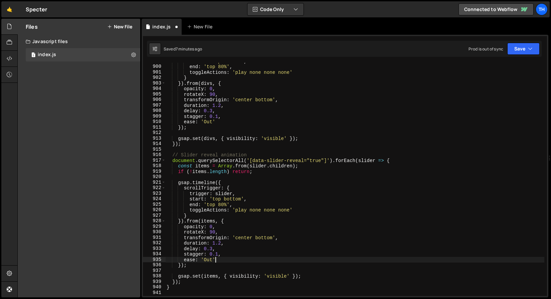
click at [255, 260] on div "start : 'top bottom' , end : 'top 80%' , toggleActions : 'play none none none' …" at bounding box center [354, 180] width 379 height 244
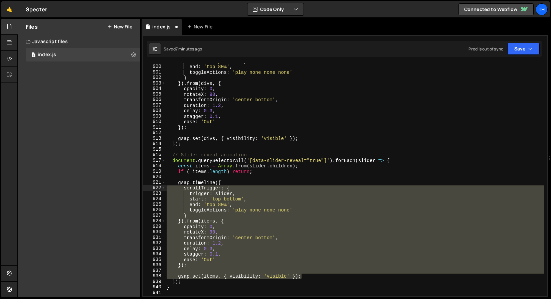
drag, startPoint x: 305, startPoint y: 275, endPoint x: 109, endPoint y: 185, distance: 215.8
click at [109, 185] on div "Files New File Javascript files 1 index.js 0 CSS files Copy share link Edit Fil…" at bounding box center [284, 158] width 534 height 279
click at [251, 224] on div "start : 'top bottom' , end : 'top 80%' , toggleActions : 'play none none none' …" at bounding box center [354, 179] width 379 height 233
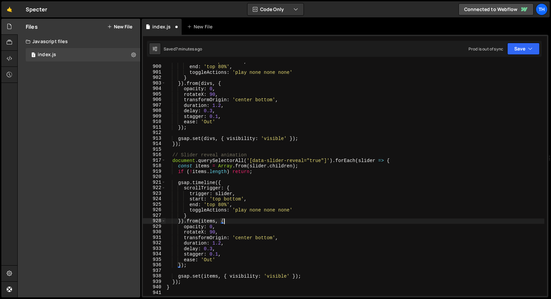
click at [214, 200] on div "start : 'top bottom' , end : 'top 80%' , toggleActions : 'play none none none' …" at bounding box center [354, 180] width 379 height 244
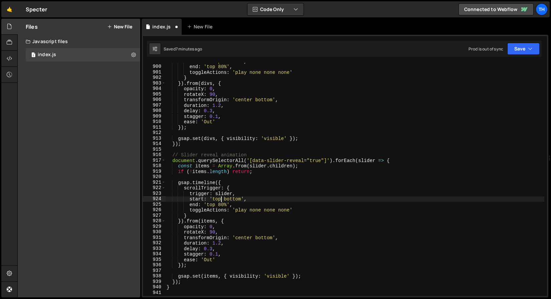
click at [221, 199] on div "start : 'top bottom' , end : 'top 80%' , toggleActions : 'play none none none' …" at bounding box center [354, 180] width 379 height 244
click at [229, 199] on div "start : 'top bottom' , end : 'top 80%' , toggleActions : 'play none none none' …" at bounding box center [354, 180] width 379 height 244
click at [211, 206] on div "start : 'top bottom' , end : 'top 80%' , toggleActions : 'play none none none' …" at bounding box center [354, 180] width 379 height 244
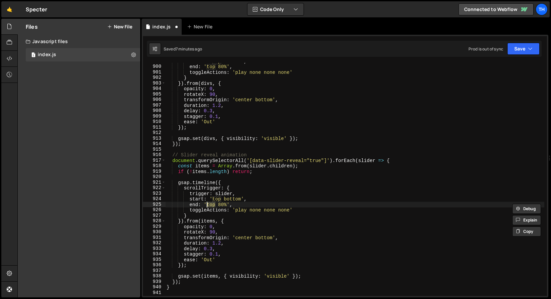
click at [214, 206] on div "start : 'top bottom' , end : 'top 80%' , toggleActions : 'play none none none' …" at bounding box center [354, 179] width 379 height 233
click at [212, 200] on div "start : 'top bottom' , end : 'top 80%' , toggleActions : 'play none none none' …" at bounding box center [354, 180] width 379 height 244
click at [218, 204] on div "start : 'top bottom' , end : 'top 80%' , toggleActions : 'play none none none' …" at bounding box center [354, 180] width 379 height 244
click at [221, 230] on div "start : 'top bottom' , end : 'top 80%' , toggleActions : 'play none none none' …" at bounding box center [354, 180] width 379 height 244
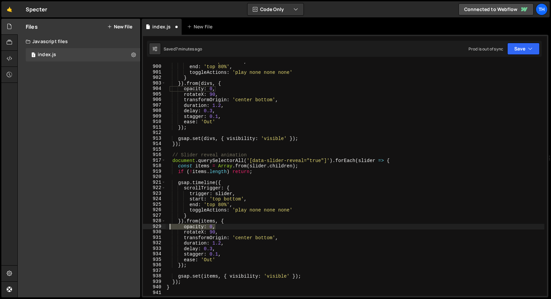
drag, startPoint x: 204, startPoint y: 226, endPoint x: 170, endPoint y: 226, distance: 34.1
click at [170, 226] on div "start : 'top bottom' , end : 'top 80%' , toggleActions : 'play none none none' …" at bounding box center [354, 180] width 379 height 244
click at [202, 229] on div "start : 'top bottom' , end : 'top 80%' , toggleActions : 'play none none none' …" at bounding box center [354, 179] width 379 height 233
click at [190, 234] on div "start : 'top bottom' , end : 'top 80%' , toggleActions : 'play none none none' …" at bounding box center [354, 180] width 379 height 244
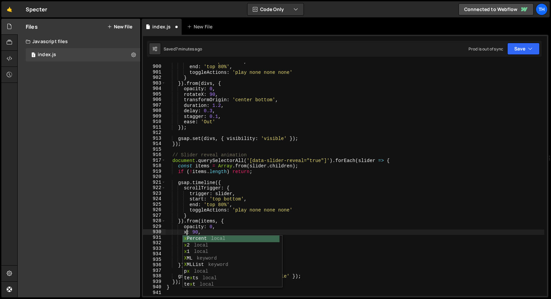
scroll to position [0, 1]
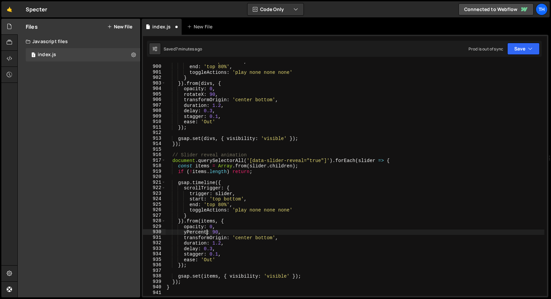
click at [215, 230] on div "start : 'top bottom' , end : 'top 80%' , toggleActions : 'play none none none' …" at bounding box center [354, 180] width 379 height 244
drag, startPoint x: 214, startPoint y: 230, endPoint x: 218, endPoint y: 230, distance: 4.0
click at [218, 230] on div "start : 'top bottom' , end : 'top 80%' , toggleActions : 'play none none none' …" at bounding box center [354, 180] width 379 height 244
click at [198, 209] on div "start : 'top bottom' , end : 'top 80%' , toggleActions : 'play none none none' …" at bounding box center [354, 180] width 379 height 244
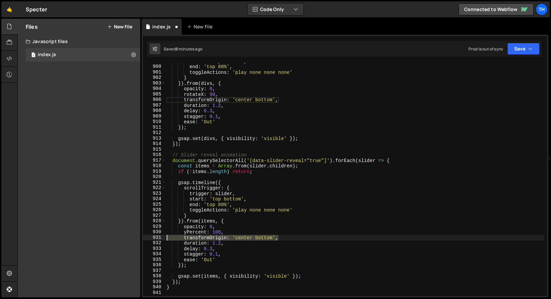
drag, startPoint x: 284, startPoint y: 238, endPoint x: 159, endPoint y: 238, distance: 124.6
click at [159, 238] on div "toggleActions: 'play none none none' 899 900 901 902 903 904 905 906 907 908 90…" at bounding box center [345, 179] width 404 height 233
type textarea "transformOrigin: 'center bottom',"
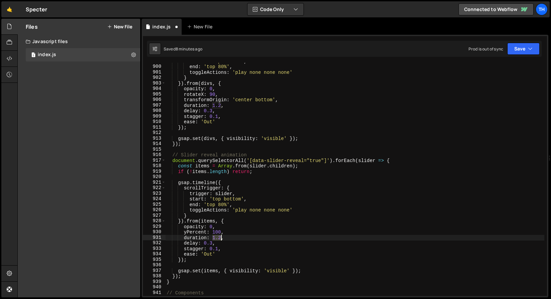
drag, startPoint x: 213, startPoint y: 238, endPoint x: 221, endPoint y: 238, distance: 8.0
click at [221, 238] on div "start : 'top bottom' , end : 'top 80%' , toggleActions : 'play none none none' …" at bounding box center [354, 180] width 379 height 244
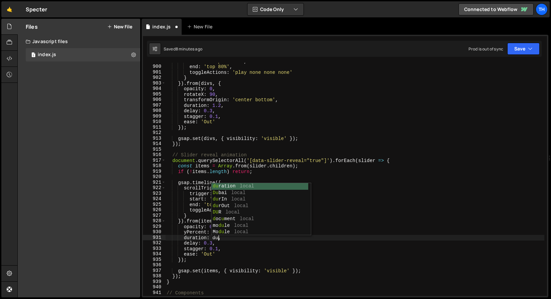
scroll to position [0, 4]
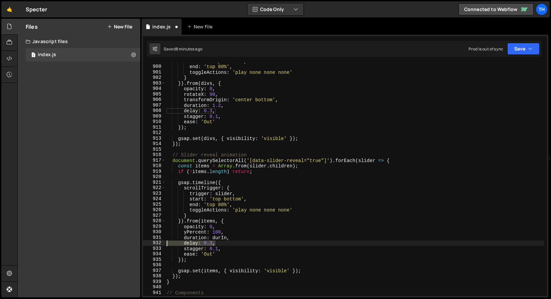
drag, startPoint x: 217, startPoint y: 243, endPoint x: 151, endPoint y: 245, distance: 65.9
click at [151, 245] on div "duration: [PERSON_NAME], 899 900 901 902 903 904 905 906 907 908 909 910 911 91…" at bounding box center [345, 179] width 404 height 233
click at [165, 247] on div "933" at bounding box center [154, 249] width 23 height 6
click at [190, 250] on div "start : 'top bottom' , end : 'top 80%' , toggleActions : 'play none none none' …" at bounding box center [354, 180] width 379 height 244
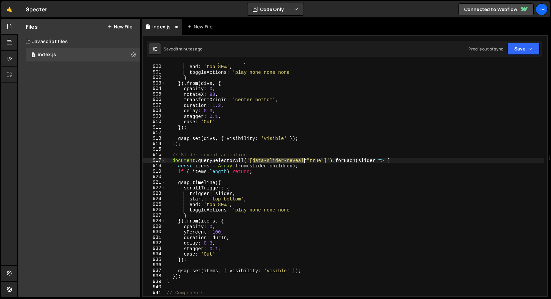
drag, startPoint x: 254, startPoint y: 160, endPoint x: 303, endPoint y: 161, distance: 49.5
click at [303, 161] on div "start : 'top bottom' , end : 'top 80%' , toggleActions : 'play none none none' …" at bounding box center [354, 180] width 379 height 244
click at [514, 46] on button "Save" at bounding box center [524, 49] width 32 height 12
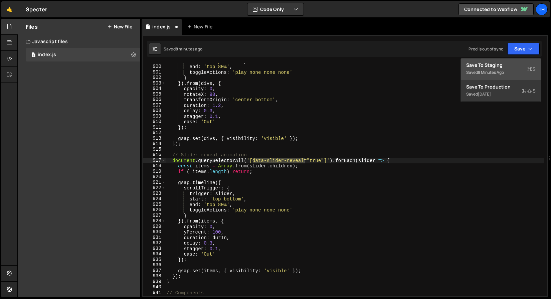
click at [505, 65] on div "Save to Staging S" at bounding box center [500, 65] width 69 height 7
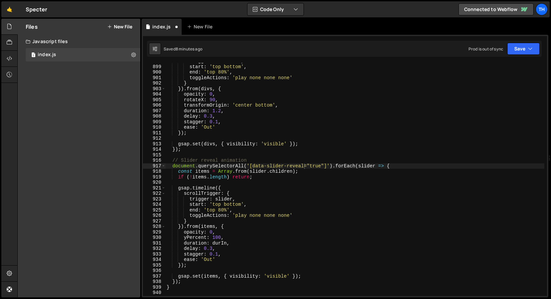
scroll to position [3329, 0]
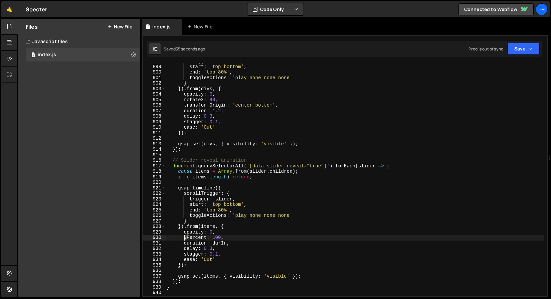
click at [185, 238] on div "trigger : container , start : 'top bottom' , end : 'top 80%' , toggleActions : …" at bounding box center [354, 180] width 379 height 244
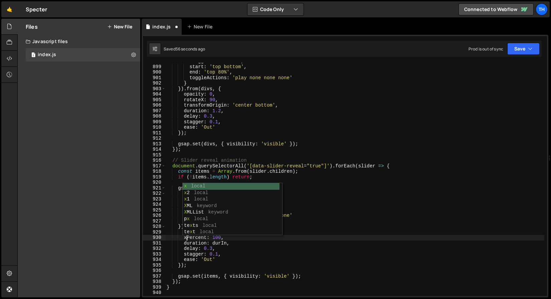
click at [287, 250] on div "trigger : container , start : 'top bottom' , end : 'top 80%' , toggleActions : …" at bounding box center [354, 180] width 379 height 244
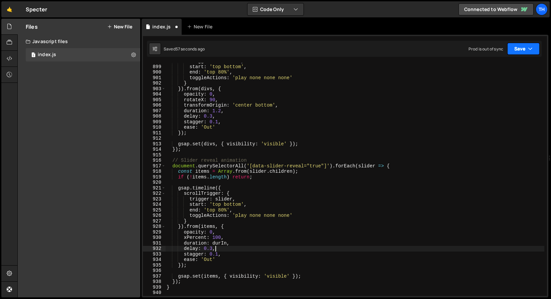
click at [534, 43] on button "Save" at bounding box center [524, 49] width 32 height 12
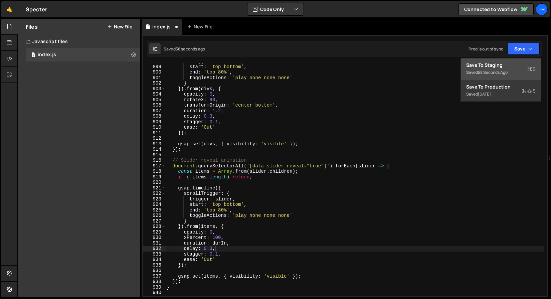
click at [522, 61] on button "Save to Staging S Saved 58 seconds ago" at bounding box center [501, 69] width 80 height 22
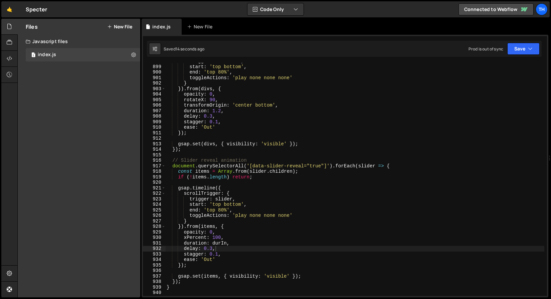
click at [206, 258] on div "trigger : container , start : 'top bottom' , end : 'top 80%' , toggleActions : …" at bounding box center [354, 180] width 379 height 244
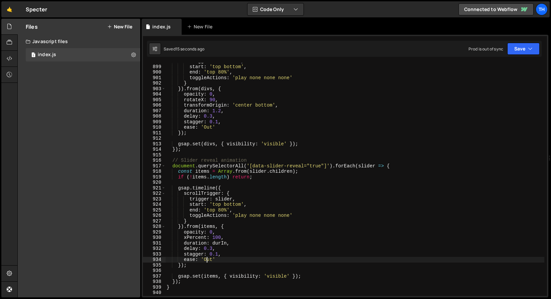
click at [204, 258] on div "trigger : container , start : 'top bottom' , end : 'top 80%' , toggleActions : …" at bounding box center [354, 180] width 379 height 244
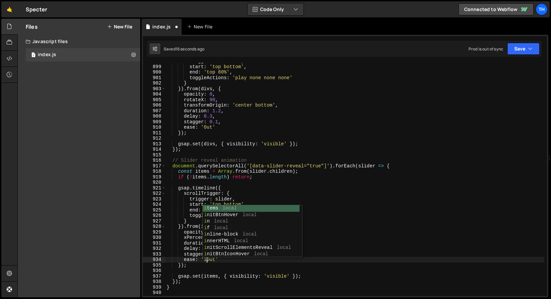
scroll to position [0, 3]
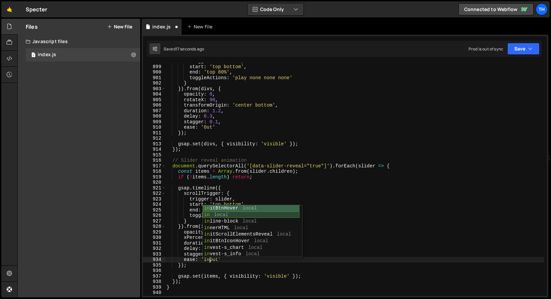
click at [253, 216] on div "in itBtnHover local in local in line-block local in nerHTML local in itScrollEl…" at bounding box center [251, 237] width 97 height 65
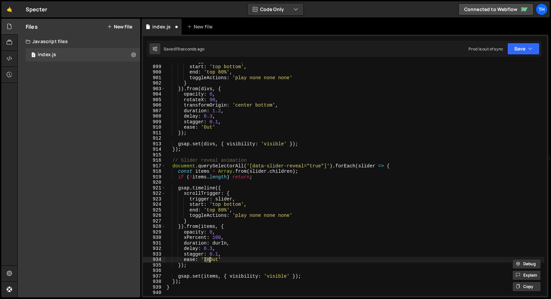
click at [441, 59] on div "1 Type cmd + s to save your Javascript file. הההההההההההההההההההההההההההההההההה…" at bounding box center [345, 166] width 407 height 263
click at [515, 48] on button "Save" at bounding box center [524, 49] width 32 height 12
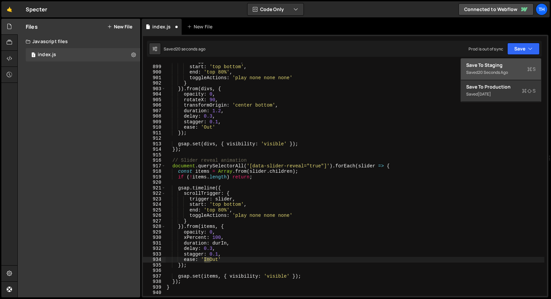
click at [511, 67] on div "Save to Staging S" at bounding box center [500, 65] width 69 height 7
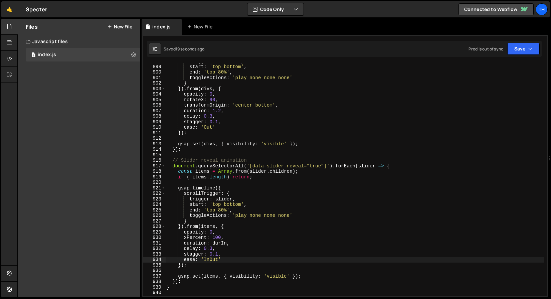
click at [215, 237] on div "trigger : container , start : 'top bottom' , end : 'top 80%' , toggleActions : …" at bounding box center [354, 180] width 379 height 244
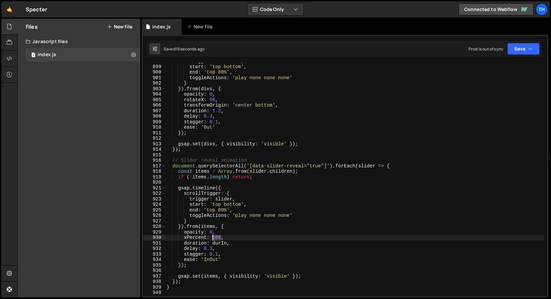
drag, startPoint x: 215, startPoint y: 237, endPoint x: 220, endPoint y: 248, distance: 12.0
click at [215, 237] on div "trigger : container , start : 'top bottom' , end : 'top 80%' , toggleActions : …" at bounding box center [354, 180] width 379 height 244
click at [229, 280] on div "trigger : container , start : 'top bottom' , end : 'top 80%' , toggleActions : …" at bounding box center [354, 180] width 379 height 244
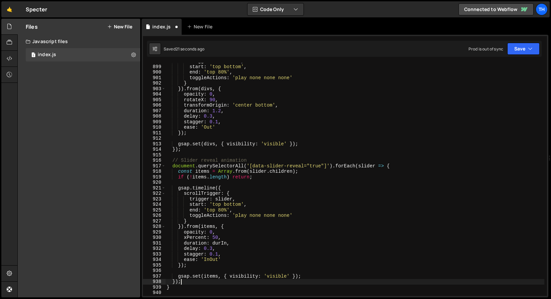
scroll to position [0, 1]
click at [535, 44] on button "Save" at bounding box center [524, 49] width 32 height 12
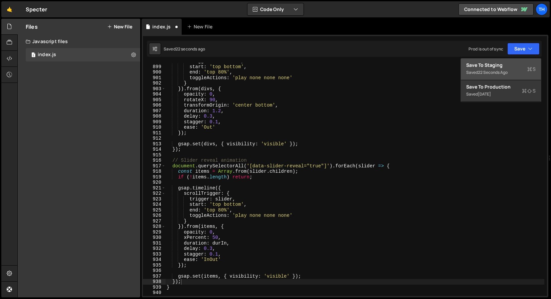
click at [509, 69] on div "Saved 22 seconds ago" at bounding box center [500, 72] width 69 height 8
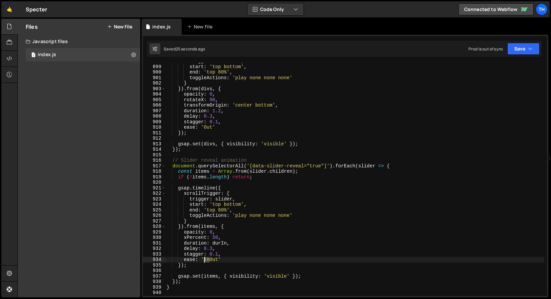
drag, startPoint x: 208, startPoint y: 260, endPoint x: 205, endPoint y: 261, distance: 3.5
click at [205, 261] on div "trigger : container , start : 'top bottom' , end : 'top 80%' , toggleActions : …" at bounding box center [354, 180] width 379 height 244
click at [258, 159] on div "trigger : container , start : 'top bottom' , end : 'top 80%' , toggleActions : …" at bounding box center [354, 180] width 379 height 244
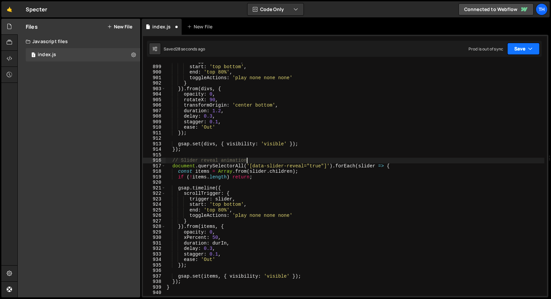
click at [533, 47] on button "Save" at bounding box center [524, 49] width 32 height 12
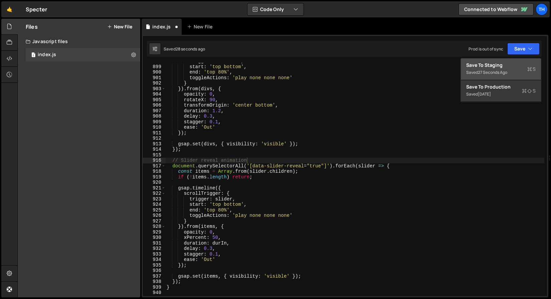
click at [510, 74] on div "Saved 27 seconds ago" at bounding box center [500, 72] width 69 height 8
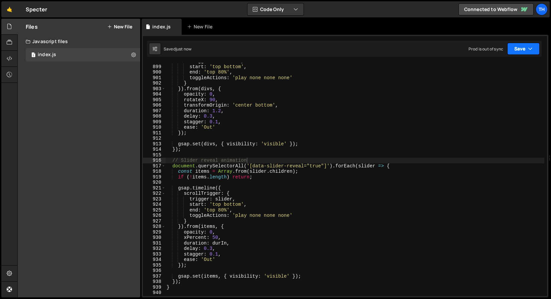
click at [514, 49] on button "Save" at bounding box center [524, 49] width 32 height 12
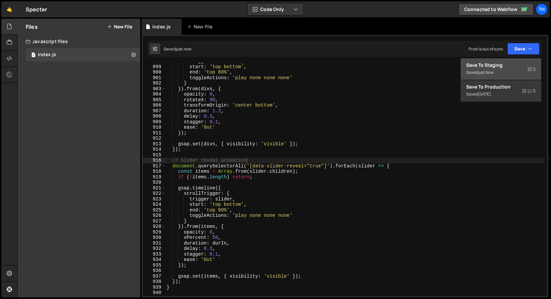
click at [513, 62] on div "Save to Staging S" at bounding box center [500, 65] width 69 height 7
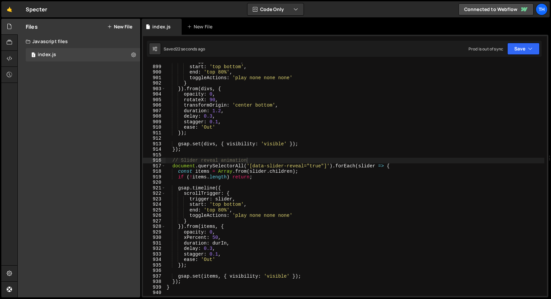
click at [248, 214] on div "trigger : container , start : 'top bottom' , end : 'top 80%' , toggleActions : …" at bounding box center [354, 180] width 379 height 244
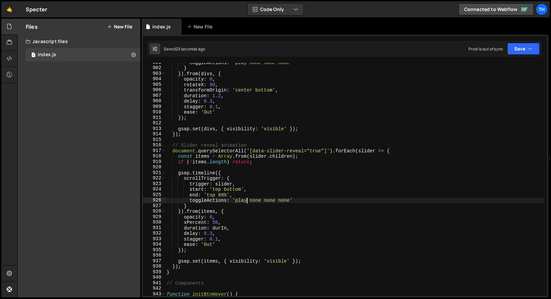
click at [212, 243] on div "toggleActions : 'play none none none' } }) . from ( divs , { opacity : 0 , rota…" at bounding box center [354, 182] width 379 height 244
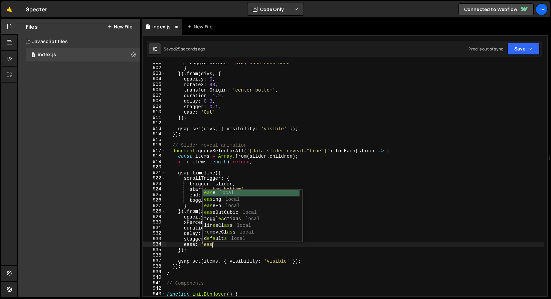
scroll to position [0, 3]
click at [255, 160] on div "toggleActions : 'play none none none' } }) . from ( divs , { opacity : 0 , rota…" at bounding box center [354, 182] width 379 height 244
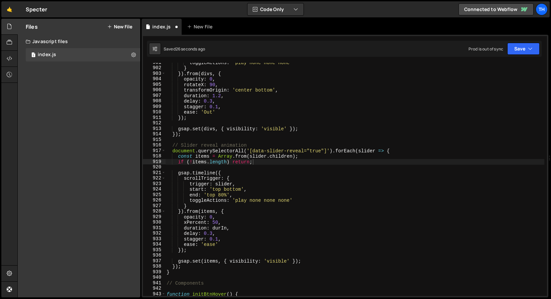
click at [527, 57] on div "1 Type cmd + s to save your Javascript file. הההההההההההההההההההההההההההההההההה…" at bounding box center [345, 166] width 407 height 263
click at [525, 47] on button "Save" at bounding box center [524, 49] width 32 height 12
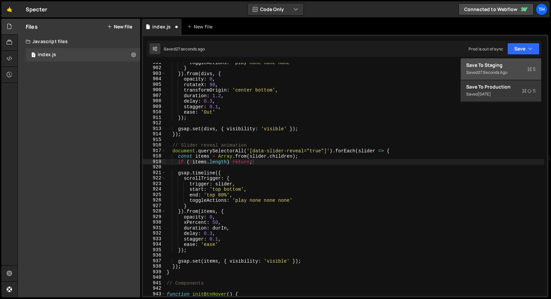
click at [516, 69] on div "Saved 27 seconds ago" at bounding box center [500, 72] width 69 height 8
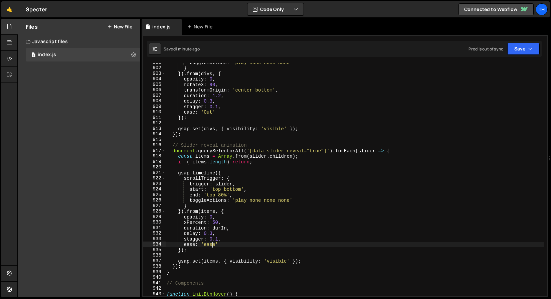
click at [214, 245] on div "toggleActions : 'play none none none' } }) . from ( divs , { opacity : 0 , rota…" at bounding box center [354, 182] width 379 height 244
click at [273, 173] on div "toggleActions : 'play none none none' } }) . from ( divs , { opacity : 0 , rota…" at bounding box center [354, 182] width 379 height 244
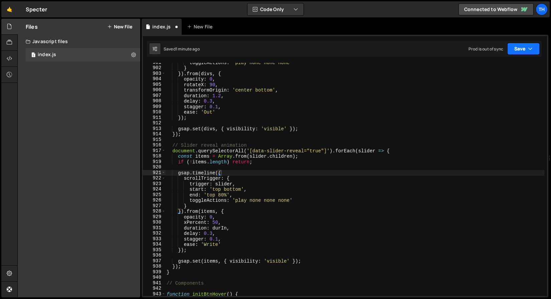
click at [522, 49] on button "Save" at bounding box center [524, 49] width 32 height 12
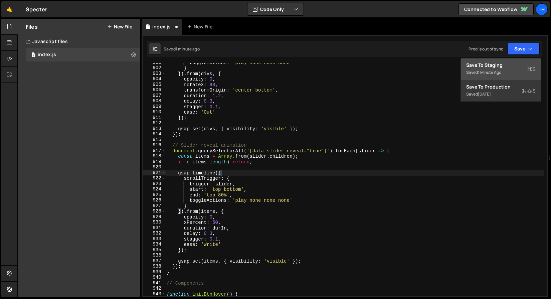
click at [510, 69] on div "Saved 1 minute ago" at bounding box center [500, 72] width 69 height 8
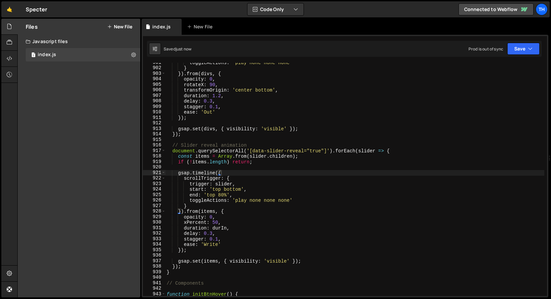
click at [212, 246] on div "toggleActions : 'play none none none' } }) . from ( divs , { opacity : 0 , rota…" at bounding box center [354, 182] width 379 height 244
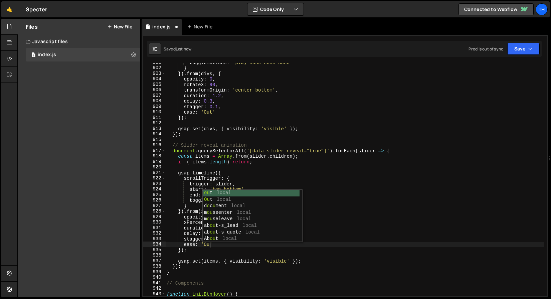
scroll to position [0, 3]
type textarea "ease: 'Out'"
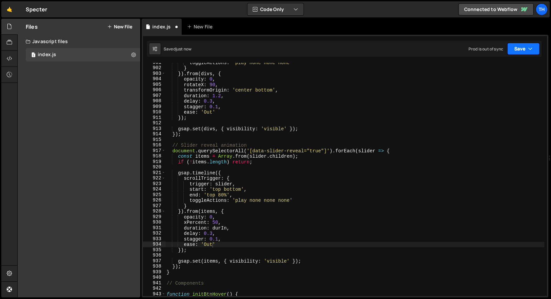
click at [528, 53] on button "Save" at bounding box center [524, 49] width 32 height 12
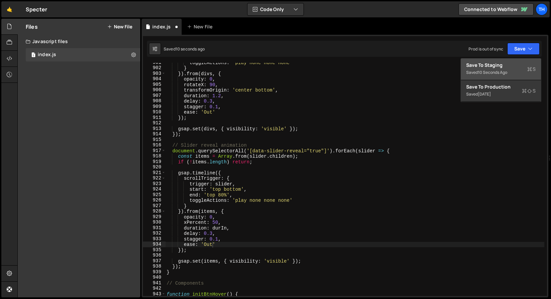
click at [516, 72] on div "Saved 10 seconds ago" at bounding box center [500, 72] width 69 height 8
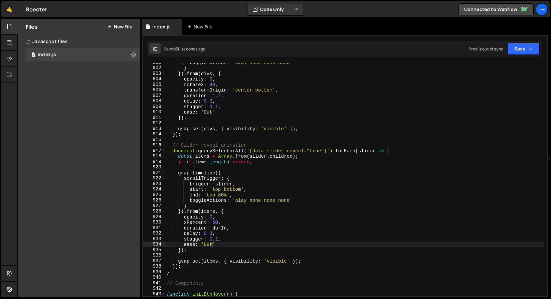
scroll to position [0, 0]
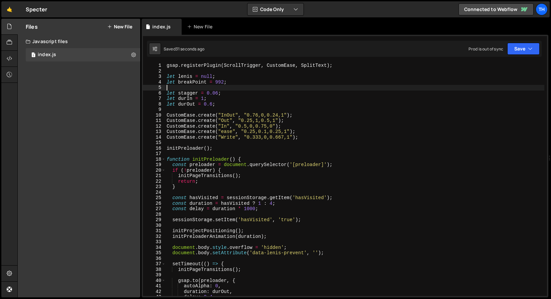
click at [246, 89] on div "gsap . registerPlugin ( ScrollTrigger , CustomEase , SplitText ) ; let [PERSON_…" at bounding box center [354, 185] width 379 height 244
click at [204, 99] on div "gsap . registerPlugin ( ScrollTrigger , CustomEase , SplitText ) ; let [PERSON_…" at bounding box center [354, 185] width 379 height 244
type textarea "let durIn = 1;"
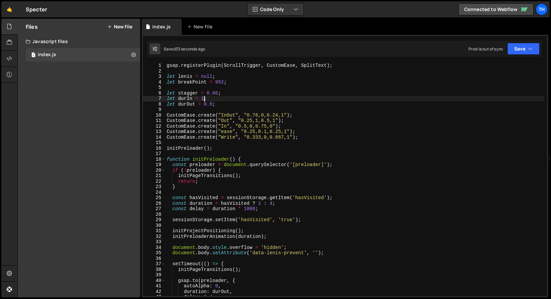
click at [224, 108] on div "gsap . registerPlugin ( ScrollTrigger , CustomEase , SplitText ) ; let [PERSON_…" at bounding box center [354, 185] width 379 height 244
click at [227, 95] on div "gsap . registerPlugin ( ScrollTrigger , CustomEase , SplitText ) ; let [PERSON_…" at bounding box center [354, 185] width 379 height 244
click at [223, 101] on div "gsap . registerPlugin ( ScrollTrigger , CustomEase , SplitText ) ; let [PERSON_…" at bounding box center [354, 185] width 379 height 244
click at [226, 101] on div "gsap . registerPlugin ( ScrollTrigger , CustomEase , SplitText ) ; let [PERSON_…" at bounding box center [354, 185] width 379 height 244
click at [226, 105] on div "gsap . registerPlugin ( ScrollTrigger , CustomEase , SplitText ) ; let [PERSON_…" at bounding box center [354, 185] width 379 height 244
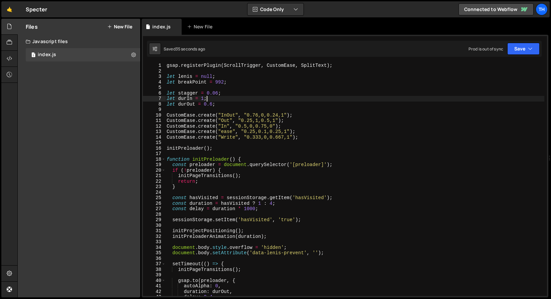
type textarea "let durOut = 0.6;"
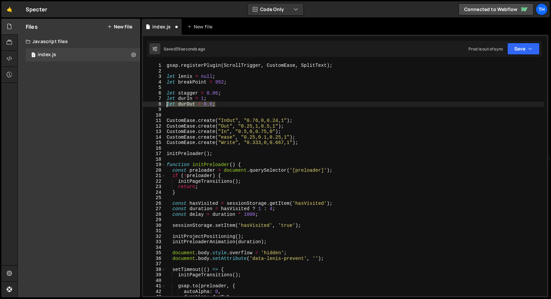
drag, startPoint x: 217, startPoint y: 105, endPoint x: 147, endPoint y: 105, distance: 69.8
click at [147, 105] on div "1 2 3 4 5 6 7 8 9 10 11 12 13 14 15 16 17 18 19 20 21 22 23 24 25 26 27 28 29 3…" at bounding box center [345, 179] width 404 height 233
type textarea "let durOut = 0.6;"
click at [198, 111] on div "gsap . registerPlugin ( ScrollTrigger , CustomEase , SplitText ) ; let [PERSON_…" at bounding box center [354, 185] width 379 height 244
paste textarea "let durOut = 0.6;"
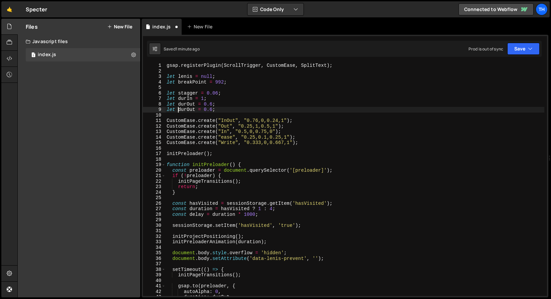
click at [180, 109] on div "gsap . registerPlugin ( ScrollTrigger , CustomEase , SplitText ) ; let [PERSON_…" at bounding box center [354, 185] width 379 height 244
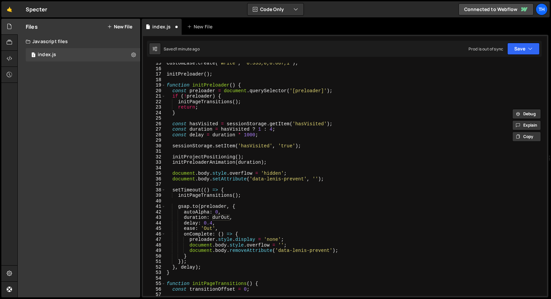
scroll to position [34, 0]
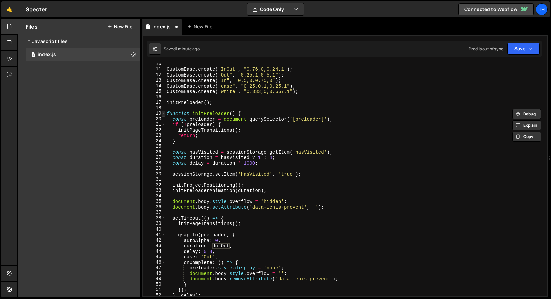
click at [163, 113] on span at bounding box center [164, 114] width 4 height 6
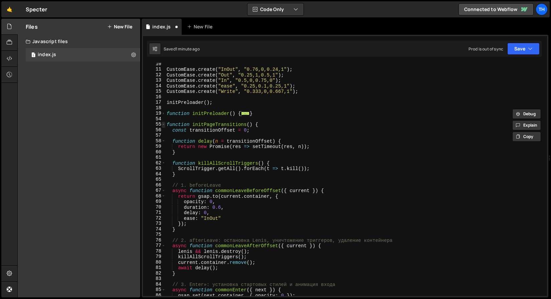
click at [162, 122] on span at bounding box center [164, 125] width 4 height 6
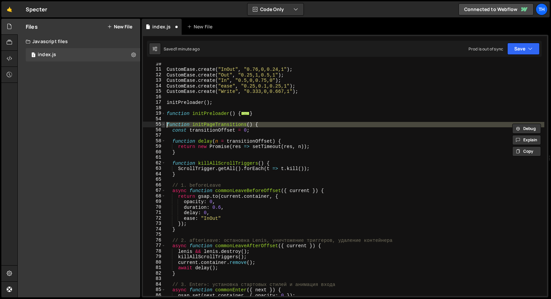
click at [162, 124] on span at bounding box center [164, 125] width 4 height 6
click at [163, 123] on span at bounding box center [164, 125] width 4 height 6
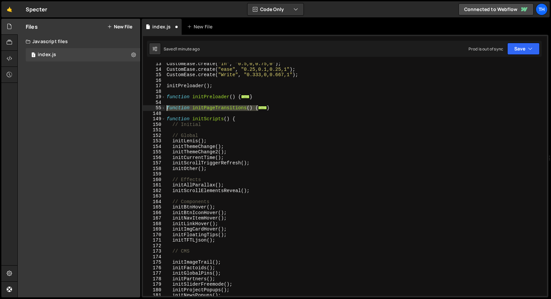
scroll to position [77, 0]
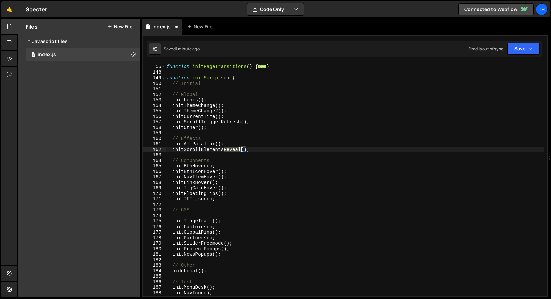
drag, startPoint x: 224, startPoint y: 150, endPoint x: 241, endPoint y: 149, distance: 16.8
click at [241, 149] on div "function initPageTransitions ( ) { ... } function initScripts ( ) { // Initial …" at bounding box center [354, 180] width 379 height 244
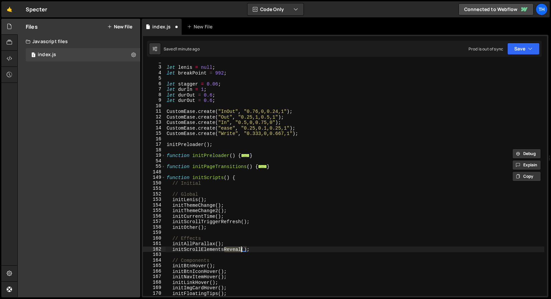
scroll to position [3, 0]
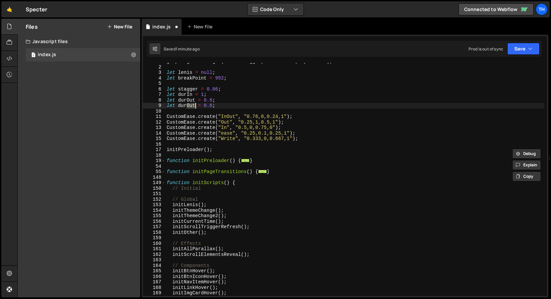
drag, startPoint x: 187, startPoint y: 106, endPoint x: 195, endPoint y: 106, distance: 8.0
click at [195, 106] on div "gsap . registerPlugin ( ScrollTrigger , CustomEase , SplitText ) ; let [PERSON_…" at bounding box center [354, 181] width 379 height 244
paste textarea "Reveal"
drag, startPoint x: 185, startPoint y: 107, endPoint x: 181, endPoint y: 107, distance: 4.0
click at [181, 107] on div "gsap . registerPlugin ( ScrollTrigger , CustomEase , SplitText ) ; let [PERSON_…" at bounding box center [354, 181] width 379 height 244
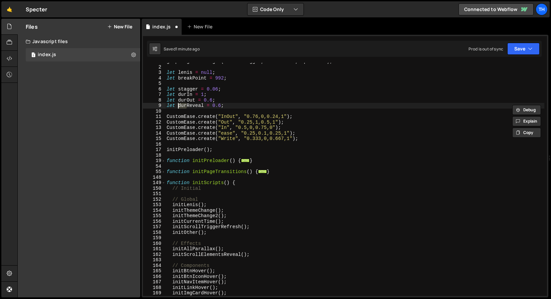
drag, startPoint x: 186, startPoint y: 106, endPoint x: 179, endPoint y: 106, distance: 6.7
click at [179, 106] on div "gsap . registerPlugin ( ScrollTrigger , CustomEase , SplitText ) ; let [PERSON_…" at bounding box center [354, 181] width 379 height 244
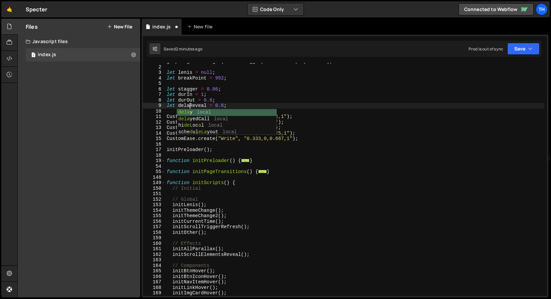
scroll to position [0, 2]
click at [152, 84] on div "5" at bounding box center [154, 84] width 23 height 6
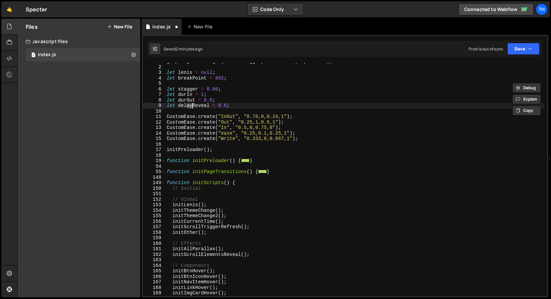
drag, startPoint x: 188, startPoint y: 104, endPoint x: 192, endPoint y: 105, distance: 4.1
click at [192, 105] on div "gsap . registerPlugin ( ScrollTrigger , CustomEase , SplitText ) ; let [PERSON_…" at bounding box center [354, 181] width 379 height 244
click at [211, 103] on div "gsap . registerPlugin ( ScrollTrigger , CustomEase , SplitText ) ; let [PERSON_…" at bounding box center [354, 181] width 379 height 244
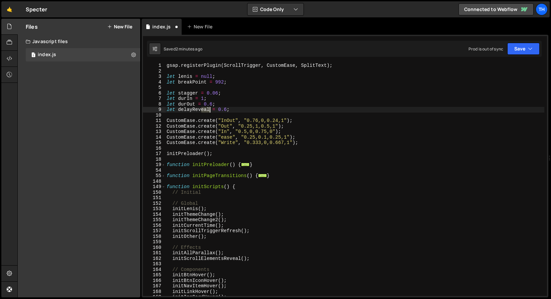
drag, startPoint x: 201, startPoint y: 108, endPoint x: 209, endPoint y: 109, distance: 8.4
click at [209, 109] on div "gsap . registerPlugin ( ScrollTrigger , CustomEase , SplitText ) ; let [PERSON_…" at bounding box center [354, 185] width 379 height 244
click at [192, 120] on div "gsap . registerPlugin ( ScrollTrigger , CustomEase , SplitText ) ; let [PERSON_…" at bounding box center [354, 185] width 379 height 244
click at [190, 110] on div "gsap . registerPlugin ( ScrollTrigger , CustomEase , SplitText ) ; let [PERSON_…" at bounding box center [354, 185] width 379 height 244
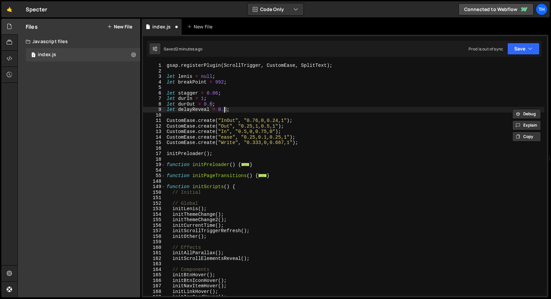
click at [225, 107] on div "gsap . registerPlugin ( ScrollTrigger , CustomEase , SplitText ) ; let [PERSON_…" at bounding box center [354, 185] width 379 height 244
type textarea "let delayReveal = 0.3;"
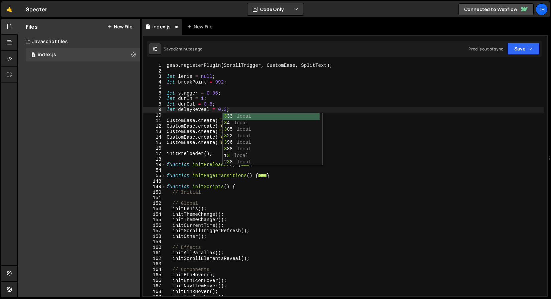
scroll to position [0, 4]
click at [233, 87] on div "gsap . registerPlugin ( ScrollTrigger , CustomEase , SplitText ) ; let [PERSON_…" at bounding box center [354, 185] width 379 height 244
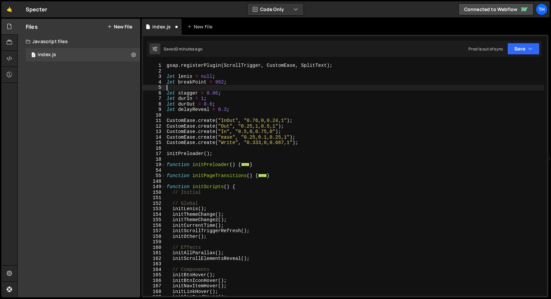
scroll to position [0, 0]
click at [196, 107] on div "gsap . registerPlugin ( ScrollTrigger , CustomEase , SplitText ) ; let [PERSON_…" at bounding box center [354, 185] width 379 height 244
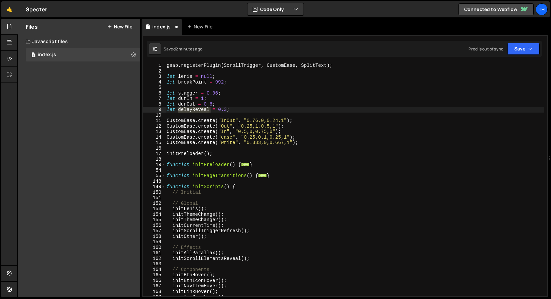
drag, startPoint x: 196, startPoint y: 107, endPoint x: 204, endPoint y: 118, distance: 13.1
click at [196, 107] on div "gsap . registerPlugin ( ScrollTrigger , CustomEase , SplitText ) ; let [PERSON_…" at bounding box center [354, 185] width 379 height 244
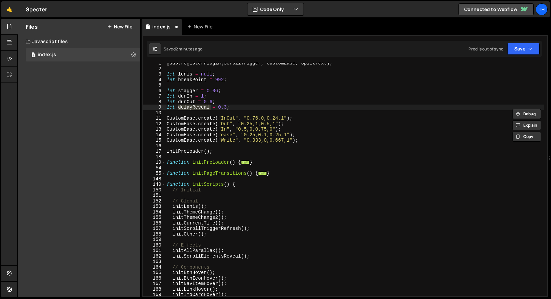
scroll to position [2, 0]
click at [162, 182] on span at bounding box center [164, 185] width 4 height 6
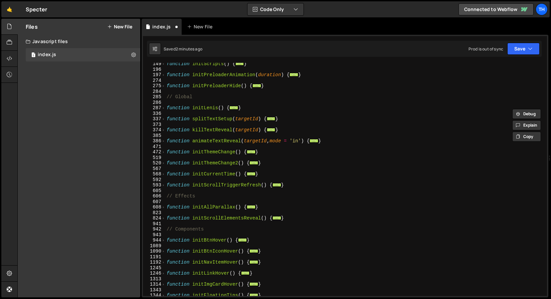
scroll to position [123, 0]
click at [162, 220] on span at bounding box center [164, 219] width 4 height 6
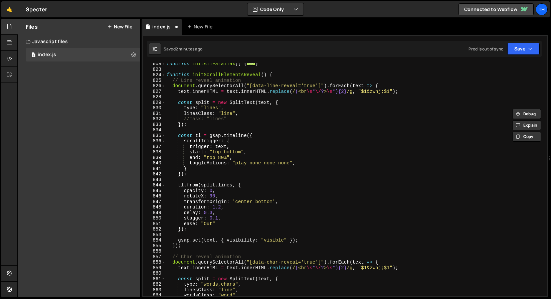
scroll to position [266, 0]
drag, startPoint x: 205, startPoint y: 212, endPoint x: 212, endPoint y: 212, distance: 6.7
click at [212, 212] on div "function initAllParallax ( ) { ... } function initScrollElementsReveal ( ) { //…" at bounding box center [354, 183] width 379 height 244
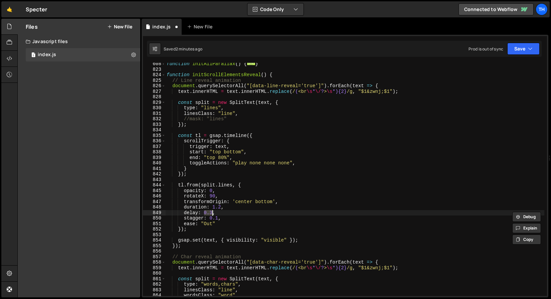
paste textarea "delayReveal"
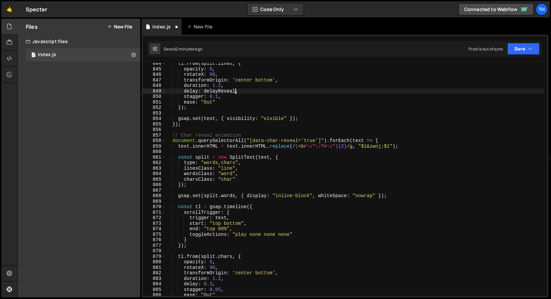
scroll to position [401, 0]
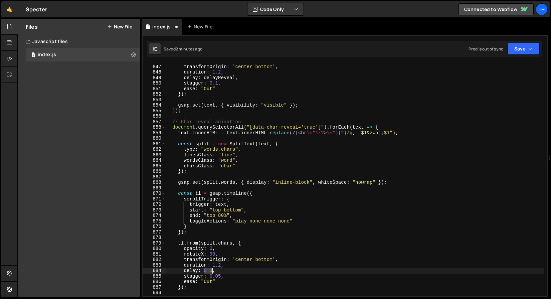
drag, startPoint x: 208, startPoint y: 269, endPoint x: 214, endPoint y: 269, distance: 5.7
click at [214, 269] on div "rotateX : 90 , transformOrigin : 'center bottom' , duration : 1.2 , delay : del…" at bounding box center [354, 180] width 379 height 244
paste textarea "delayReveal"
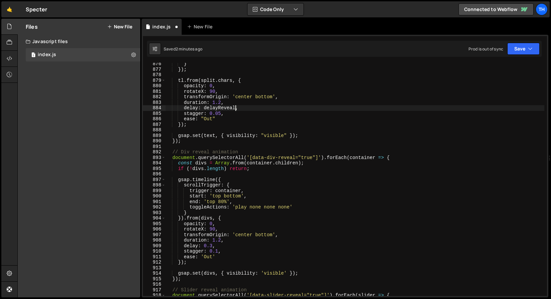
scroll to position [584, 0]
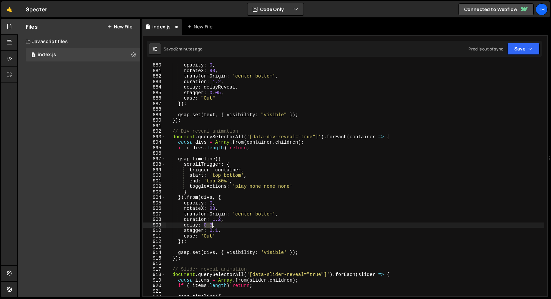
click at [212, 226] on div "opacity : 0 , rotateX : 90 , transformOrigin : 'center bottom' , duration : 1.2…" at bounding box center [354, 184] width 379 height 244
paste textarea "delayReveal"
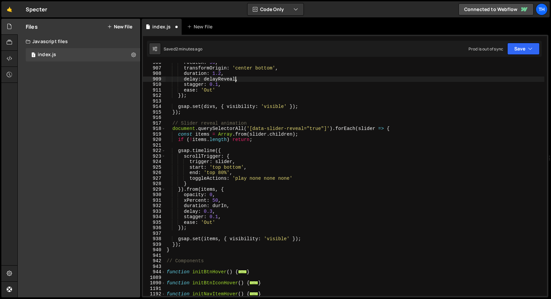
scroll to position [728, 0]
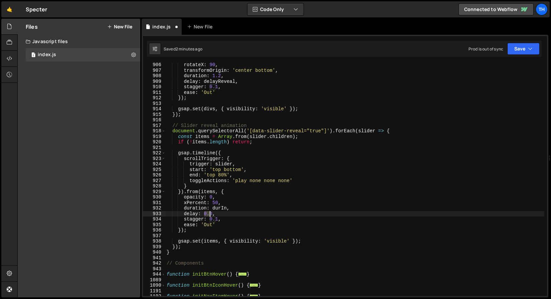
drag, startPoint x: 204, startPoint y: 215, endPoint x: 211, endPoint y: 215, distance: 7.0
click at [211, 215] on div "rotateX : 90 , transformOrigin : 'center bottom' , duration : 1.2 , delay : del…" at bounding box center [354, 184] width 379 height 244
drag, startPoint x: 213, startPoint y: 215, endPoint x: 205, endPoint y: 213, distance: 8.8
click at [205, 213] on div "rotateX : 90 , transformOrigin : 'center bottom' , duration : 1.2 , delay : del…" at bounding box center [354, 184] width 379 height 244
paste textarea "delayReveal"
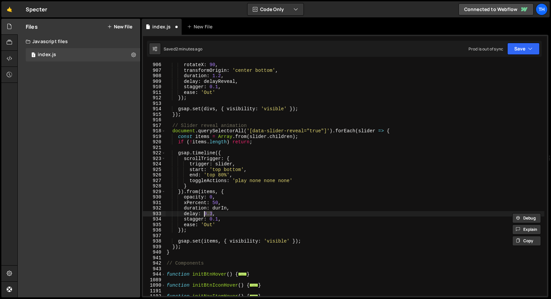
type textarea "delay: delayReveal,"
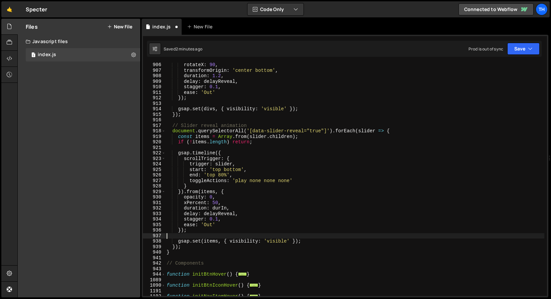
click at [211, 238] on div "rotateX : 90 , transformOrigin : 'center bottom' , duration : 1.2 , delay : del…" at bounding box center [354, 184] width 379 height 244
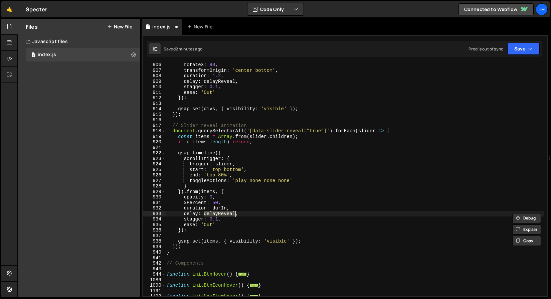
click at [189, 221] on div "rotateX : 90 , transformOrigin : 'center bottom' , duration : 1.2 , delay : del…" at bounding box center [354, 184] width 379 height 244
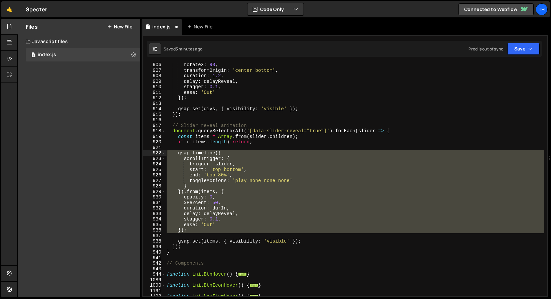
drag, startPoint x: 204, startPoint y: 235, endPoint x: 108, endPoint y: 151, distance: 128.1
click at [108, 151] on div "Files New File Javascript files 1 index.js 0 CSS files Copy share link Edit Fil…" at bounding box center [284, 158] width 534 height 279
click at [191, 205] on div "rotateX : 90 , transformOrigin : 'center bottom' , duration : 1.2 , delay : del…" at bounding box center [354, 179] width 379 height 233
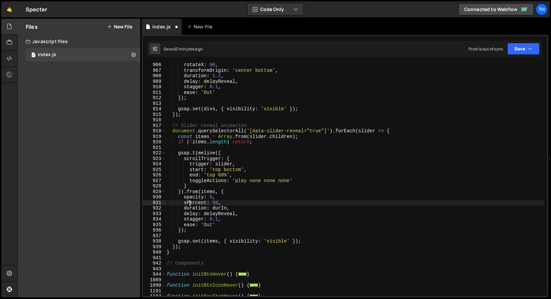
click at [196, 212] on div "rotateX : 90 , transformOrigin : 'center bottom' , duration : 1.2 , delay : del…" at bounding box center [354, 184] width 379 height 244
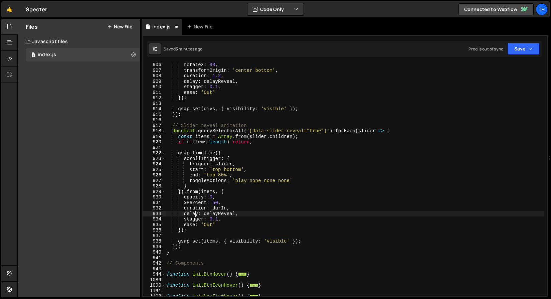
click at [216, 212] on div "rotateX : 90 , transformOrigin : 'center bottom' , duration : 1.2 , delay : del…" at bounding box center [354, 184] width 379 height 244
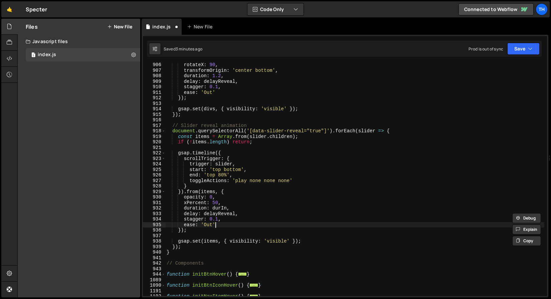
click at [217, 224] on div "rotateX : 90 , transformOrigin : 'center bottom' , duration : 1.2 , delay : del…" at bounding box center [354, 184] width 379 height 244
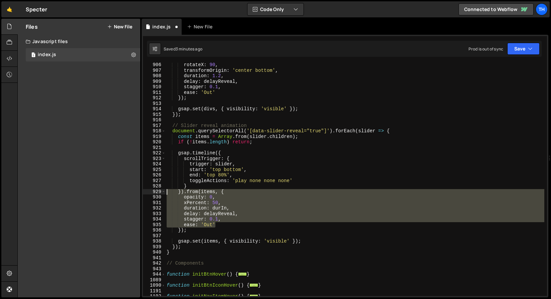
drag, startPoint x: 225, startPoint y: 228, endPoint x: 142, endPoint y: 194, distance: 89.5
click at [142, 194] on div "1 Type cmd + s to save your Javascript file. הההההההההההההההההההההההההההההההההה…" at bounding box center [345, 166] width 407 height 263
click at [208, 221] on div "rotateX : 90 , transformOrigin : 'center bottom' , duration : 1.2 , delay : del…" at bounding box center [354, 179] width 379 height 233
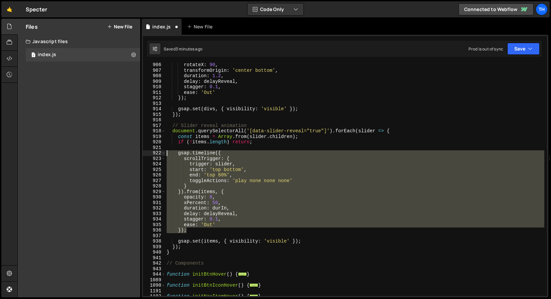
drag, startPoint x: 205, startPoint y: 228, endPoint x: 113, endPoint y: 154, distance: 118.4
click at [113, 154] on div "Files New File Javascript files 1 index.js 0 CSS files Copy share link Edit Fil…" at bounding box center [284, 158] width 534 height 279
click at [204, 217] on div "rotateX : 90 , transformOrigin : 'center bottom' , duration : 1.2 , delay : del…" at bounding box center [354, 179] width 379 height 233
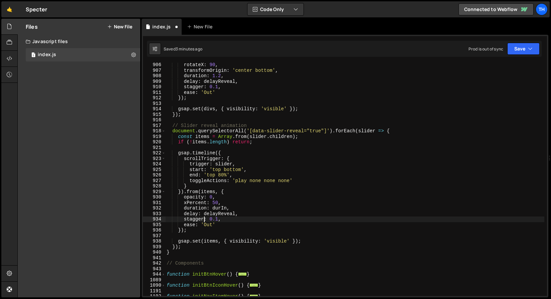
click at [223, 219] on div "rotateX : 90 , transformOrigin : 'center bottom' , duration : 1.2 , delay : del…" at bounding box center [354, 184] width 379 height 244
click at [224, 211] on div "rotateX : 90 , transformOrigin : 'center bottom' , duration : 1.2 , delay : del…" at bounding box center [354, 184] width 379 height 244
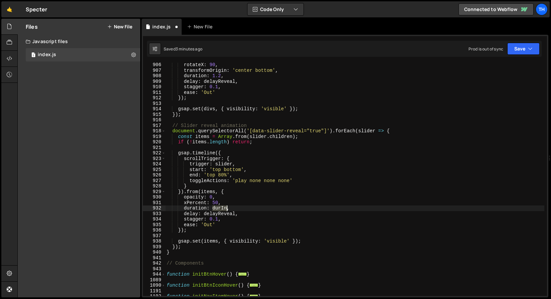
click at [224, 211] on div "rotateX : 90 , transformOrigin : 'center bottom' , duration : 1.2 , delay : del…" at bounding box center [354, 184] width 379 height 244
click at [223, 213] on div "rotateX : 90 , transformOrigin : 'center bottom' , duration : 1.2 , delay : del…" at bounding box center [354, 184] width 379 height 244
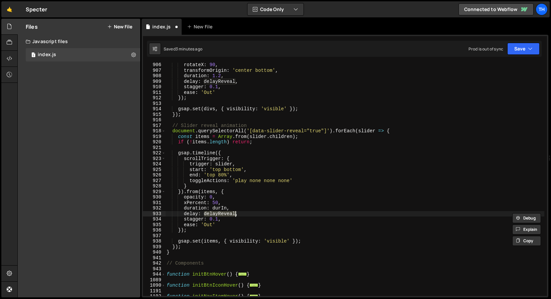
click at [228, 209] on div "rotateX : 90 , transformOrigin : 'center bottom' , duration : 1.2 , delay : del…" at bounding box center [354, 184] width 379 height 244
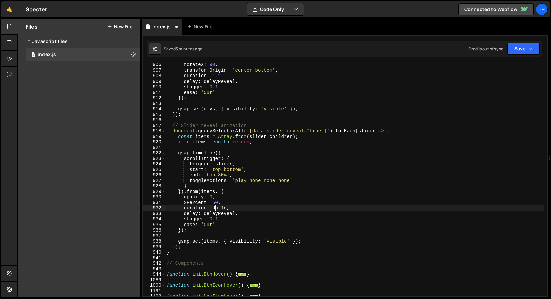
click at [216, 208] on div "rotateX : 90 , transformOrigin : 'center bottom' , duration : 1.2 , delay : del…" at bounding box center [354, 184] width 379 height 244
click at [215, 208] on div "rotateX : 90 , transformOrigin : 'center bottom' , duration : 1.2 , delay : del…" at bounding box center [354, 184] width 379 height 244
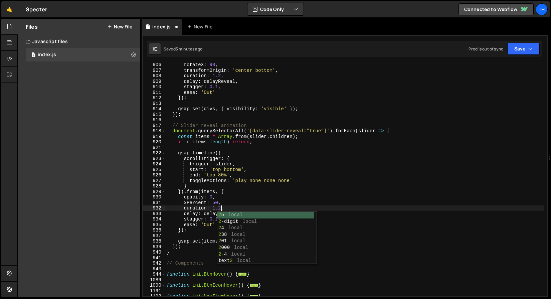
scroll to position [0, 4]
type textarea "duration: 1.2,"
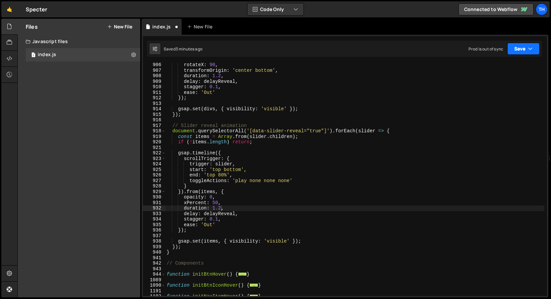
click at [522, 54] on button "Save" at bounding box center [524, 49] width 32 height 12
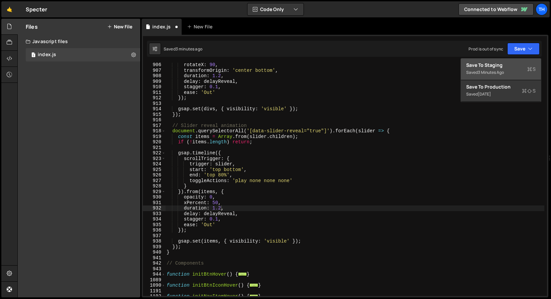
click at [518, 65] on div "Save to Staging S" at bounding box center [500, 65] width 69 height 7
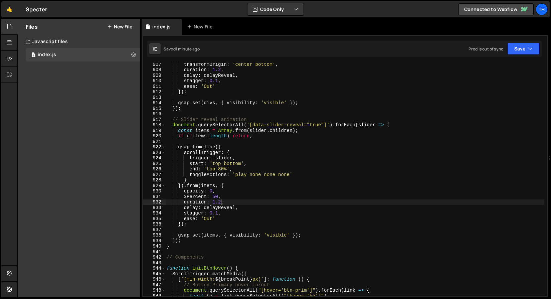
scroll to position [3359, 0]
click at [164, 268] on span at bounding box center [164, 269] width 4 height 6
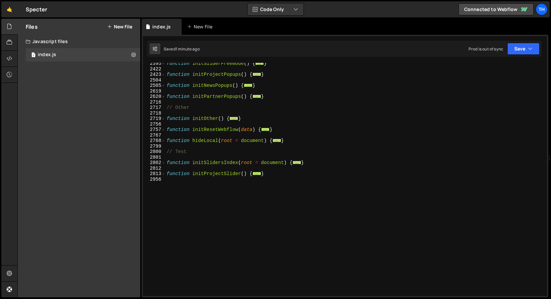
scroll to position [485, 0]
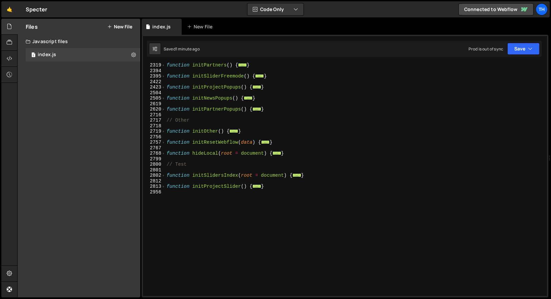
click at [178, 169] on div "function initPartners ( ) { ... } function initSliderFreemode ( ) { ... } funct…" at bounding box center [354, 184] width 379 height 244
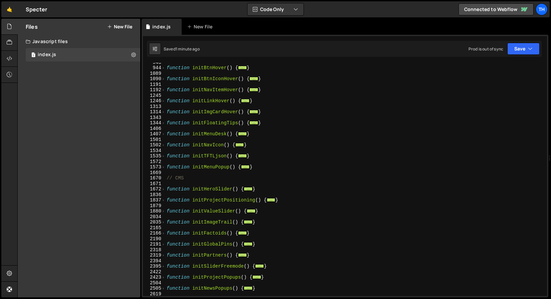
scroll to position [280, 0]
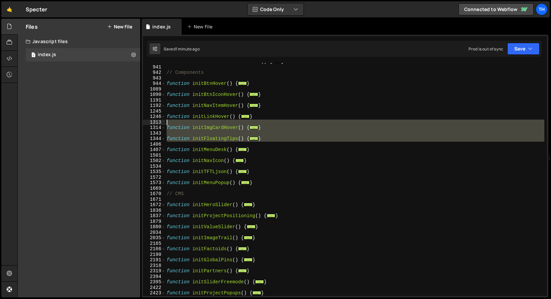
drag, startPoint x: 241, startPoint y: 140, endPoint x: 146, endPoint y: 121, distance: 96.7
click at [146, 121] on div "824 941 942 943 944 1089 1090 1191 1192 1245 1246 1313 1314 1343 1344 1406 1407…" at bounding box center [345, 179] width 404 height 233
type textarea "function initImgCardHover() {"
click at [196, 135] on div "function initScrollElementsReveal ( ) { ... } // Components function initBtnHov…" at bounding box center [354, 179] width 379 height 233
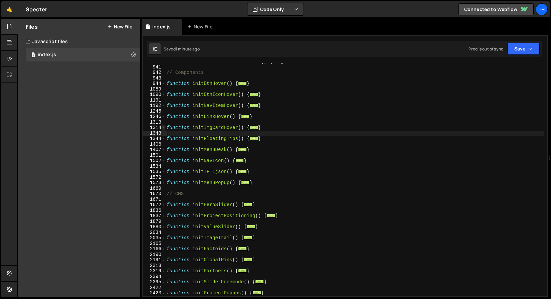
click at [163, 129] on span at bounding box center [164, 128] width 4 height 6
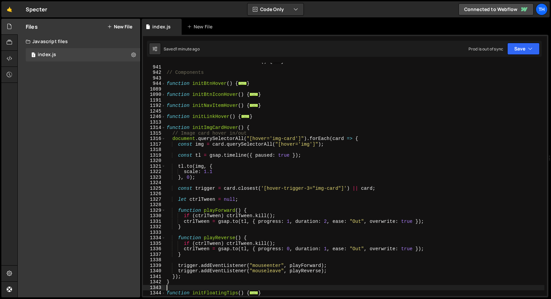
click at [255, 139] on div "function initScrollElementsReveal ( ) { ... } // Components function initBtnHov…" at bounding box center [354, 181] width 379 height 244
type textarea "document.querySelectorAll("[hover='img-card']").forEach(card => {"
click at [255, 139] on div "function initScrollElementsReveal ( ) { ... } // Components function initBtnHov…" at bounding box center [354, 181] width 379 height 244
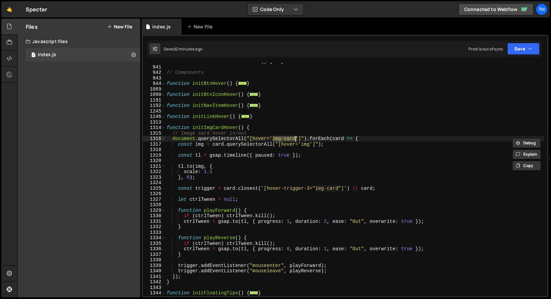
drag, startPoint x: 274, startPoint y: 138, endPoint x: 292, endPoint y: 142, distance: 18.4
click at [295, 139] on div "function initScrollElementsReveal ( ) { ... } // Components function initBtnHov…" at bounding box center [354, 181] width 379 height 244
click at [289, 141] on div "function initScrollElementsReveal ( ) { ... } // Components function initBtnHov…" at bounding box center [354, 179] width 379 height 233
click at [289, 141] on div "function initScrollElementsReveal ( ) { ... } // Components function initBtnHov…" at bounding box center [354, 181] width 379 height 244
click at [286, 148] on div "function initScrollElementsReveal ( ) { ... } // Components function initBtnHov…" at bounding box center [354, 181] width 379 height 244
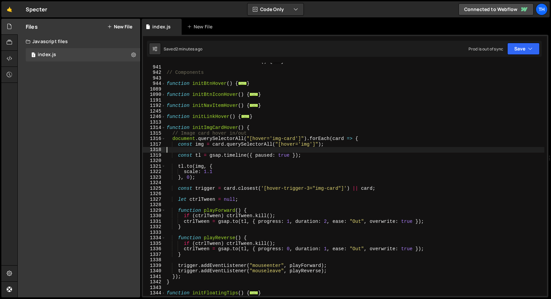
click at [286, 144] on div "function initScrollElementsReveal ( ) { ... } // Components function initBtnHov…" at bounding box center [354, 181] width 379 height 244
click at [164, 139] on span at bounding box center [164, 139] width 4 height 6
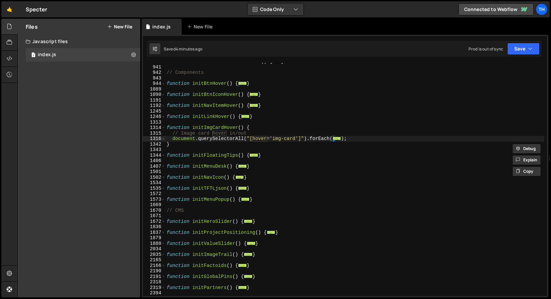
click at [66, 140] on div "Files New File Javascript files 1 index.js 0 CSS files Copy share link Edit Fil…" at bounding box center [79, 158] width 123 height 279
click at [109, 143] on div "Files New File Javascript files 1 index.js 0 CSS files Copy share link Edit Fil…" at bounding box center [79, 158] width 123 height 279
click at [264, 131] on div "function initScrollElementsReveal ( ) { ... } // Components function initBtnHov…" at bounding box center [354, 181] width 379 height 244
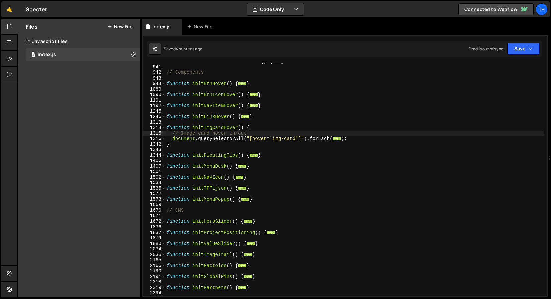
click at [265, 128] on div "function initScrollElementsReveal ( ) { ... } // Components function initBtnHov…" at bounding box center [354, 181] width 379 height 244
type textarea "function initImgCardHover() {"
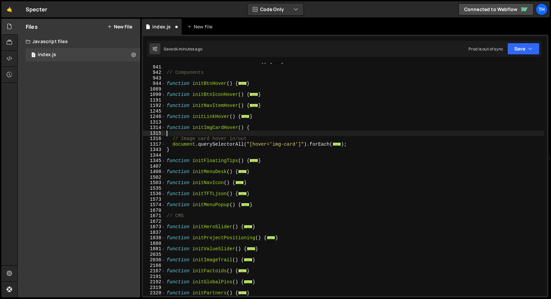
paste textarea "});"
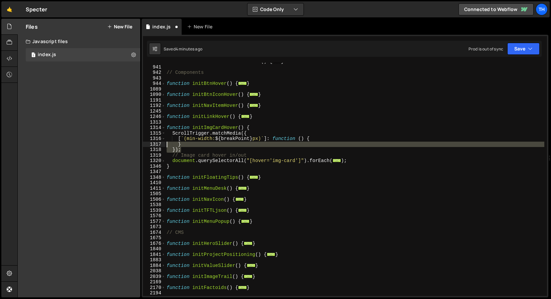
drag, startPoint x: 196, startPoint y: 147, endPoint x: 132, endPoint y: 144, distance: 64.9
click at [132, 144] on div "Files New File Javascript files 1 index.js 0 CSS files Copy share link Edit Fil…" at bounding box center [284, 158] width 534 height 279
type textarea "} });"
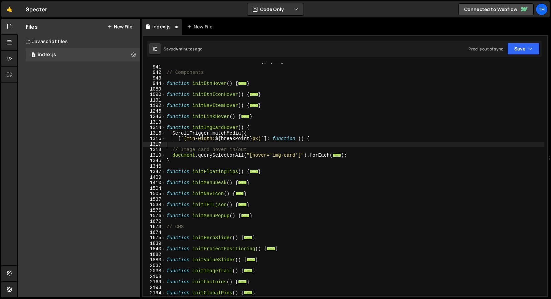
click at [358, 158] on div "function initScrollElementsReveal ( ) { ... } // Components function initBtnHov…" at bounding box center [354, 181] width 379 height 244
type textarea "});"
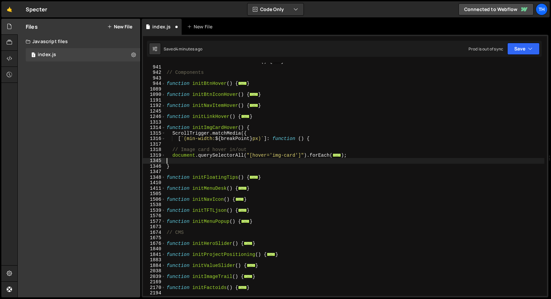
paste textarea "});"
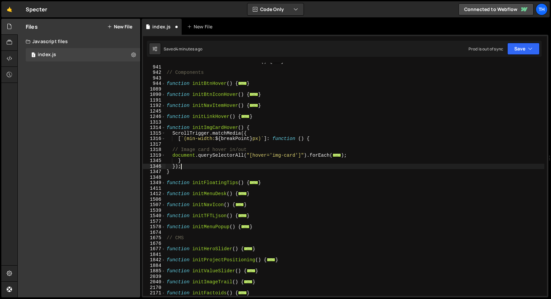
click at [264, 137] on div "function initScrollElementsReveal ( ) { ... } // Components function initBtnHov…" at bounding box center [354, 181] width 379 height 244
type textarea "[`(min-width: ${breakPoint}px)`]: function () {"
click at [258, 146] on div "function initScrollElementsReveal ( ) { ... } // Components function initBtnHov…" at bounding box center [354, 181] width 379 height 244
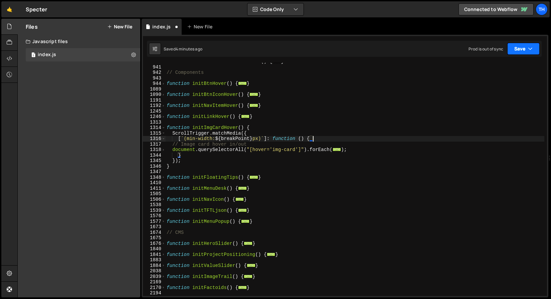
type textarea "[`(min-width: ${breakPoint}px)`]: function () {"
click at [517, 51] on button "Save" at bounding box center [524, 49] width 32 height 12
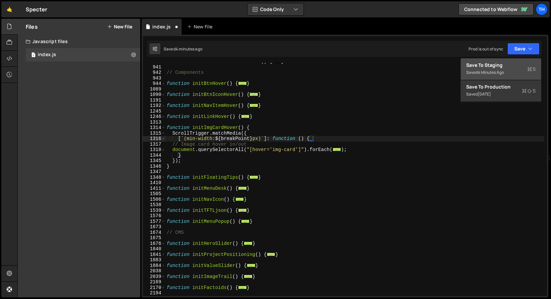
click at [512, 68] on div "Saved 4 minutes ago" at bounding box center [500, 72] width 69 height 8
